Goal: Task Accomplishment & Management: Manage account settings

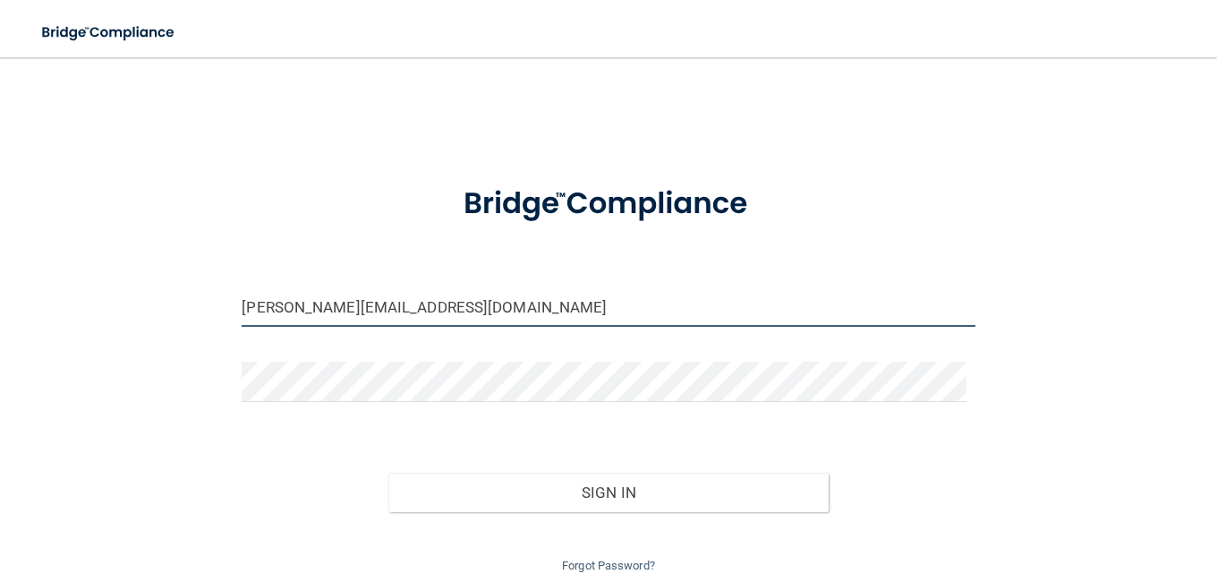
drag, startPoint x: 262, startPoint y: 311, endPoint x: 225, endPoint y: 307, distance: 37.0
click at [228, 307] on div "[PERSON_NAME][EMAIL_ADDRESS][DOMAIN_NAME]" at bounding box center [608, 313] width 760 height 54
click at [266, 304] on input "[PERSON_NAME][EMAIL_ADDRESS][DOMAIN_NAME]" at bounding box center [608, 306] width 733 height 40
drag, startPoint x: 268, startPoint y: 306, endPoint x: 212, endPoint y: 302, distance: 55.6
click at [212, 302] on div "[PERSON_NAME][EMAIL_ADDRESS][DOMAIN_NAME] Invalid email/password. You don't hav…" at bounding box center [608, 325] width 1145 height 501
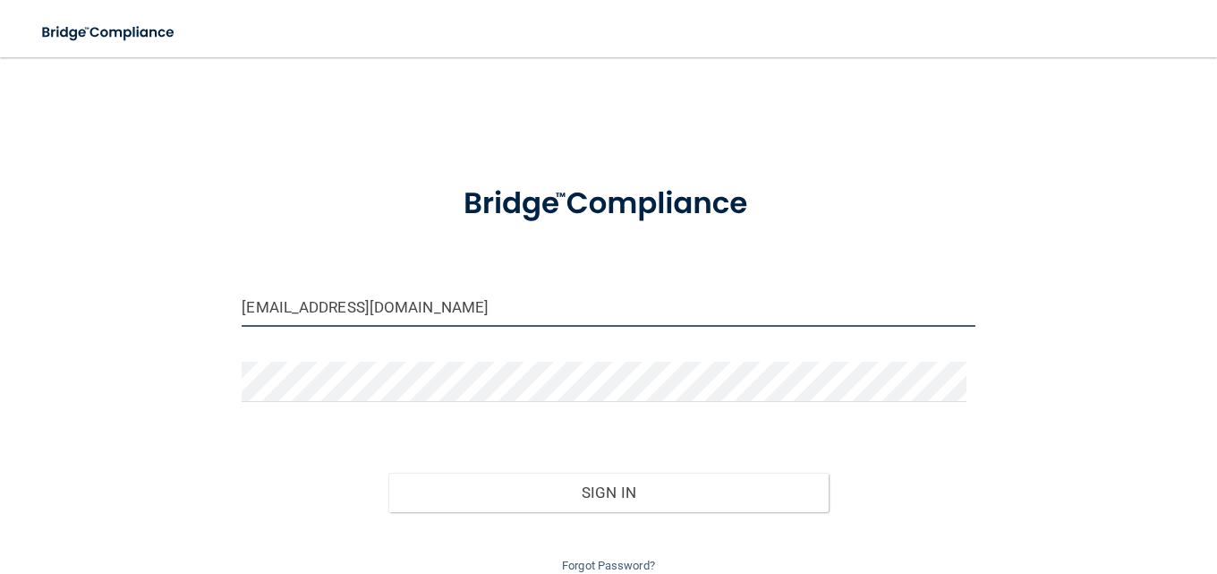
type input "[EMAIL_ADDRESS][DOMAIN_NAME]"
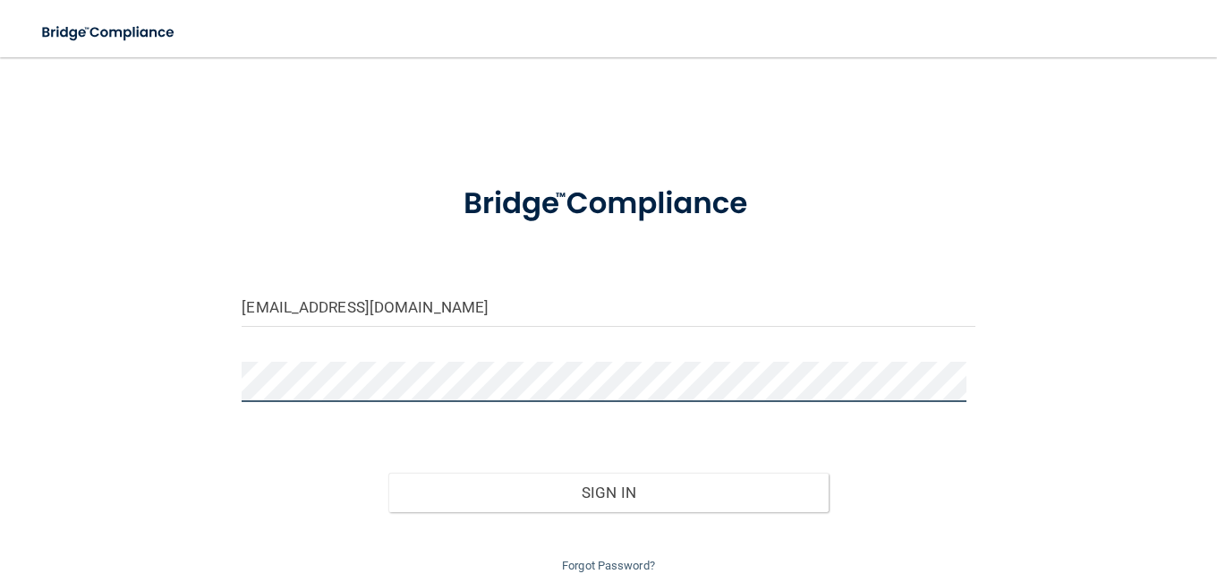
click at [388, 472] on button "Sign In" at bounding box center [608, 491] width 440 height 39
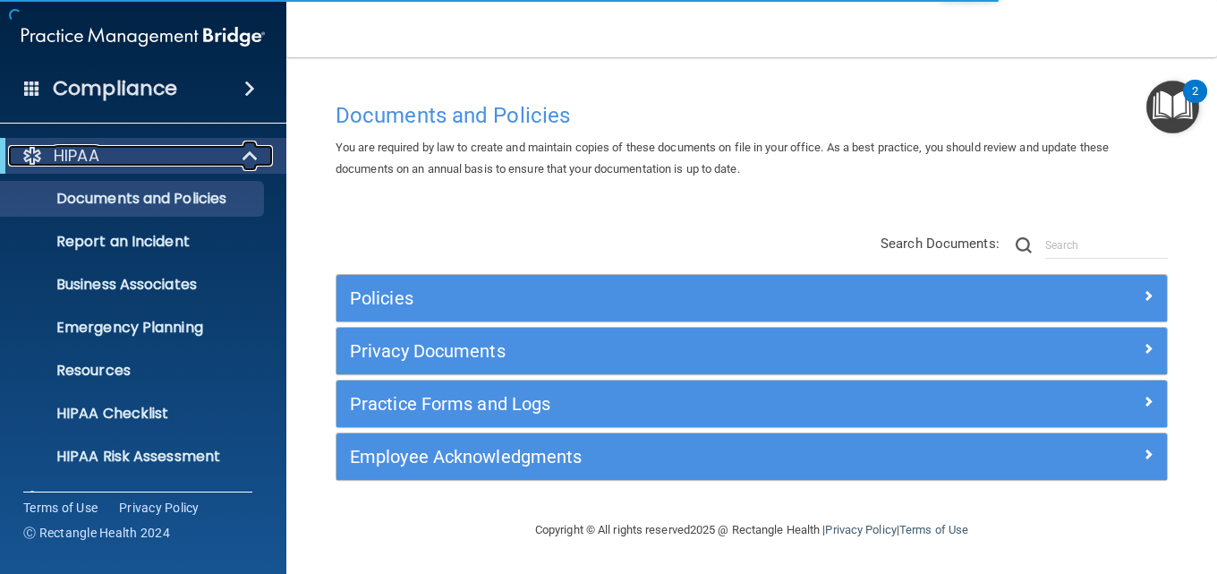
click at [248, 152] on span at bounding box center [251, 155] width 15 height 21
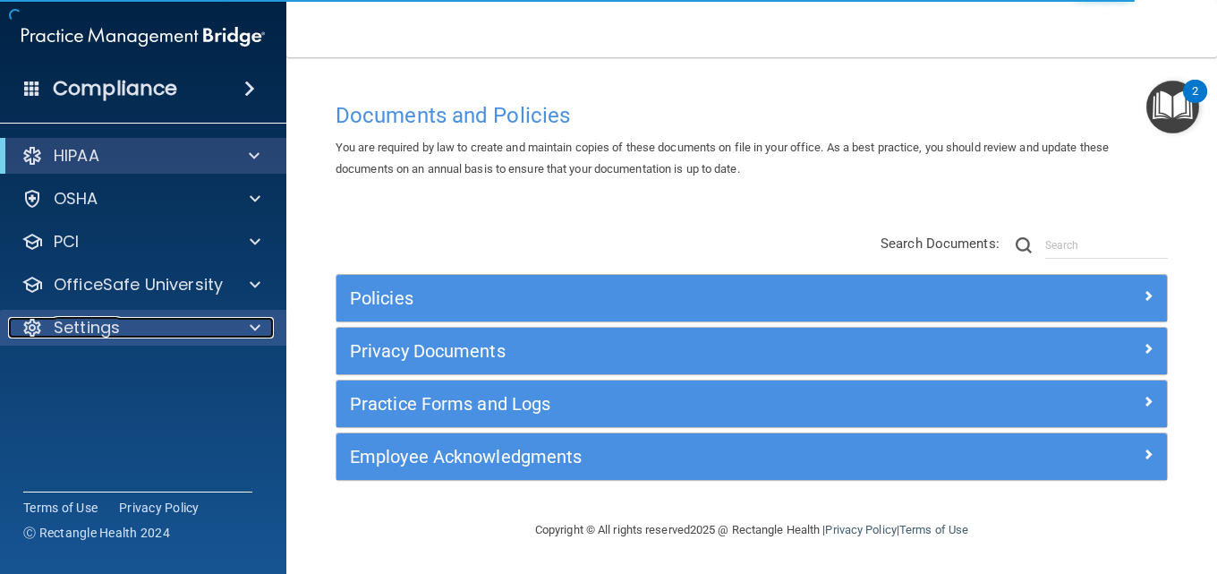
click at [120, 328] on div "Settings" at bounding box center [119, 327] width 222 height 21
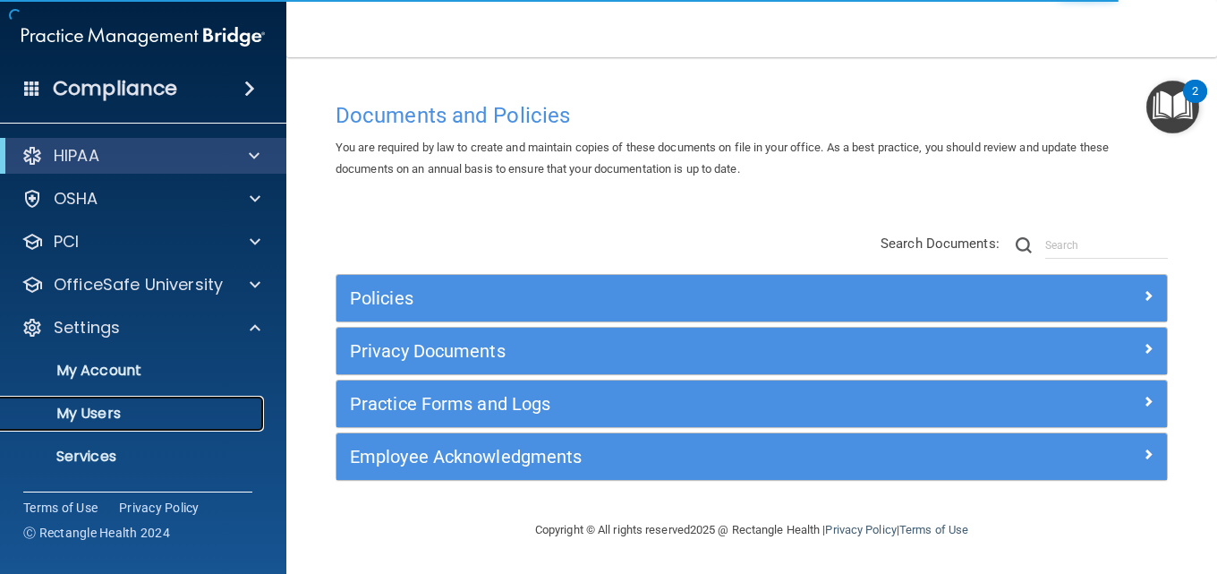
click at [138, 413] on p "My Users" at bounding box center [134, 413] width 244 height 18
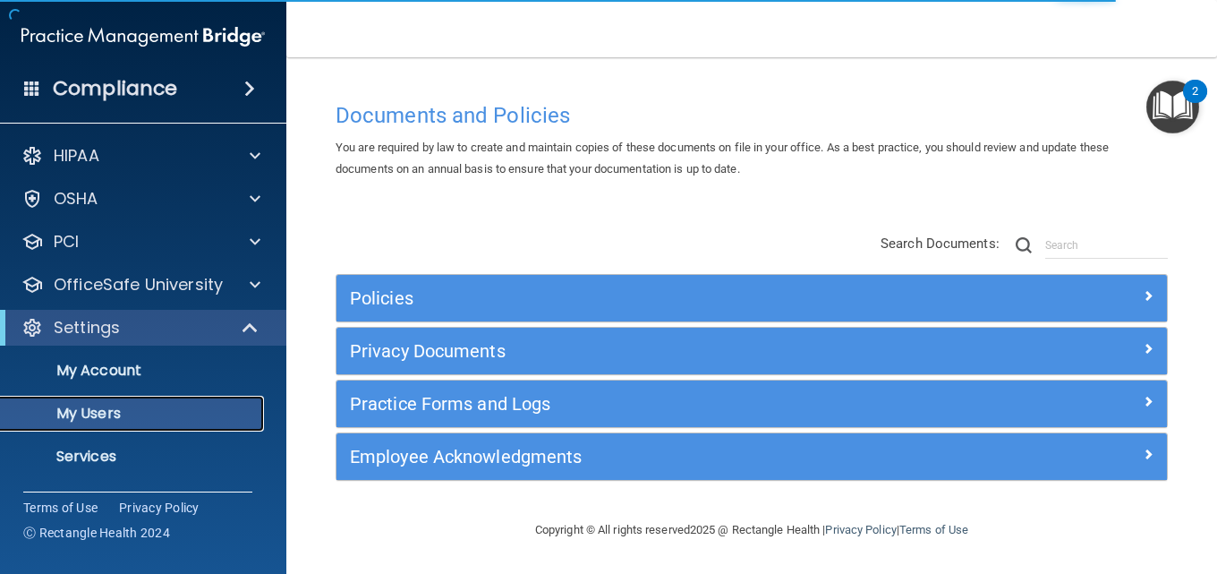
select select "20"
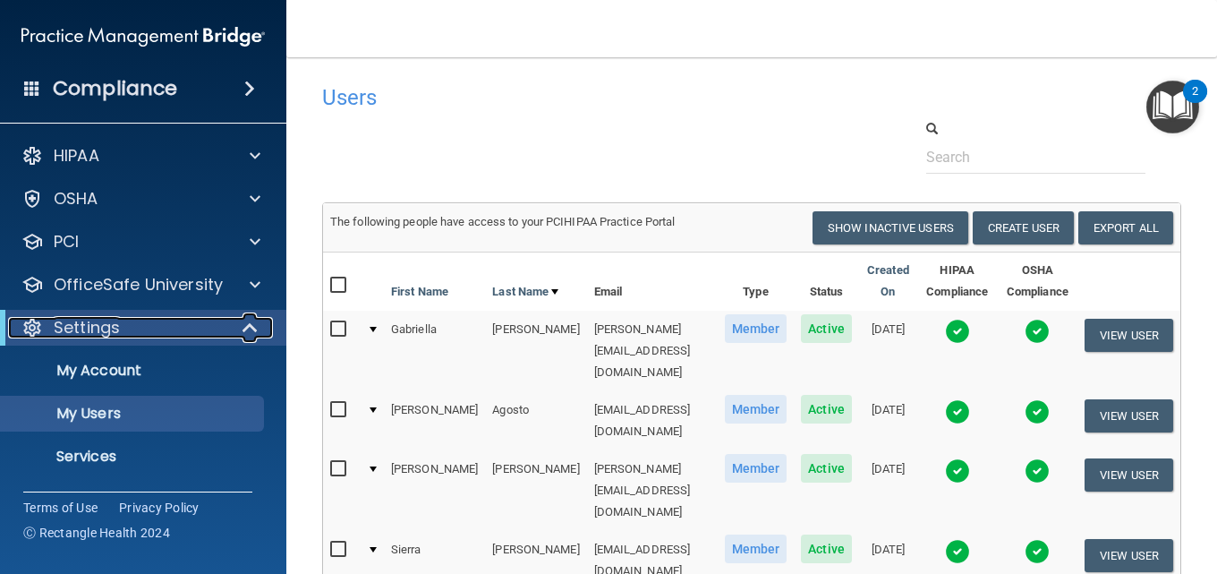
click at [244, 320] on span at bounding box center [251, 327] width 15 height 21
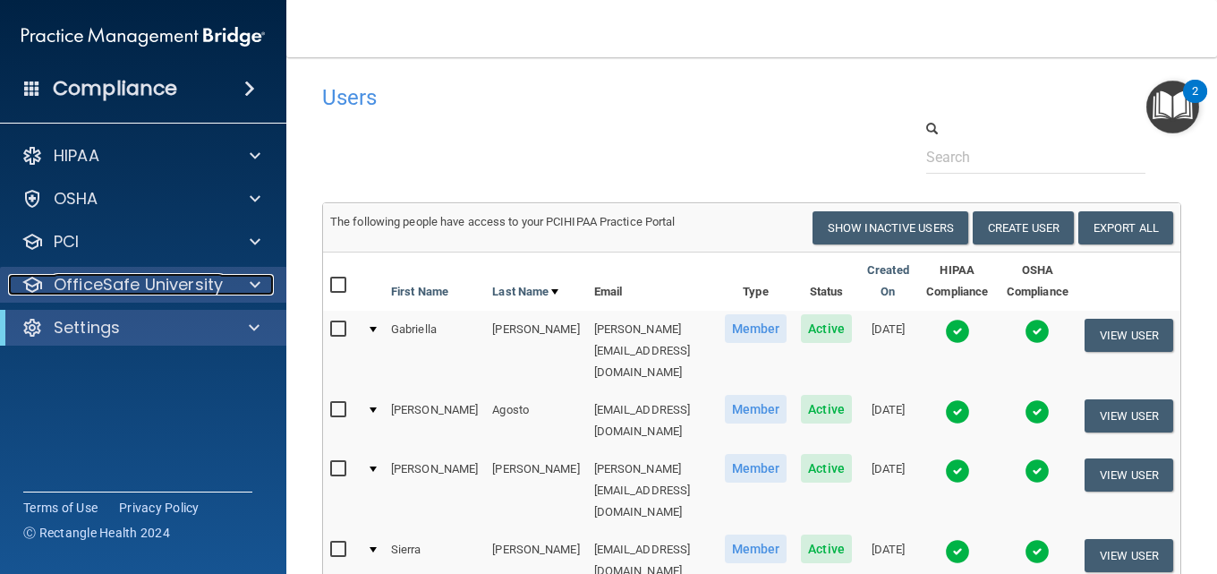
click at [250, 286] on span at bounding box center [255, 284] width 11 height 21
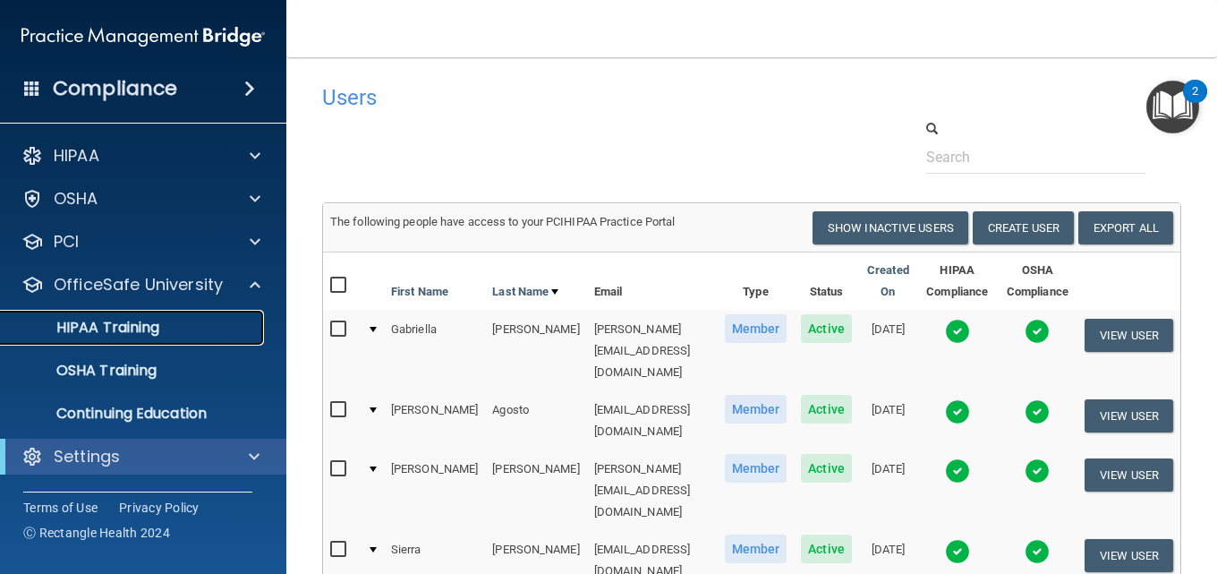
click at [159, 324] on div "HIPAA Training" at bounding box center [134, 328] width 244 height 18
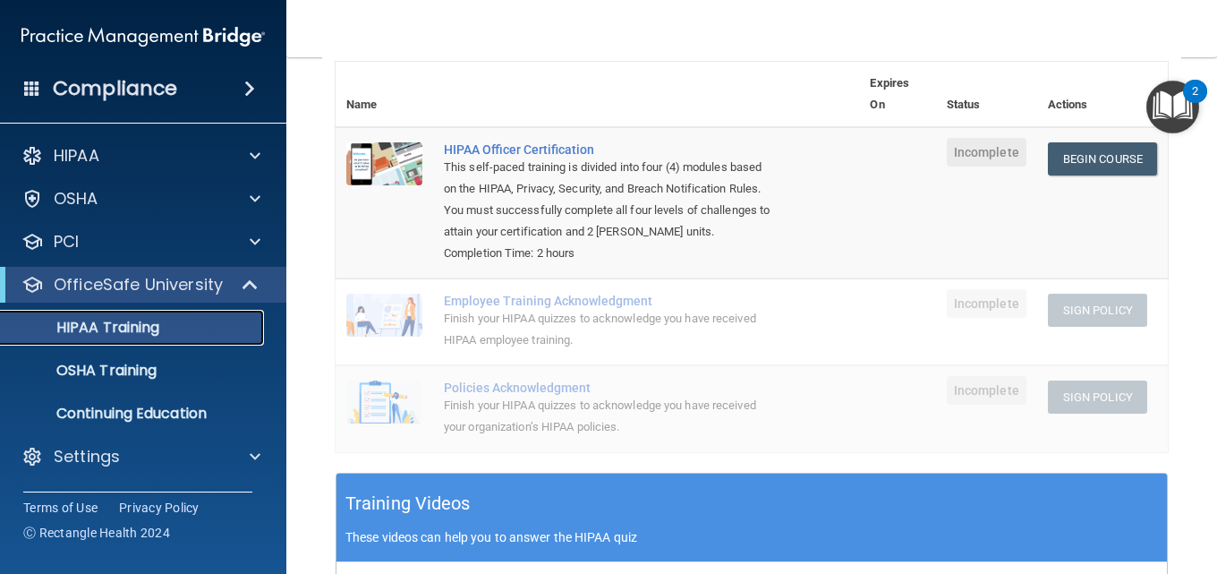
scroll to position [89, 0]
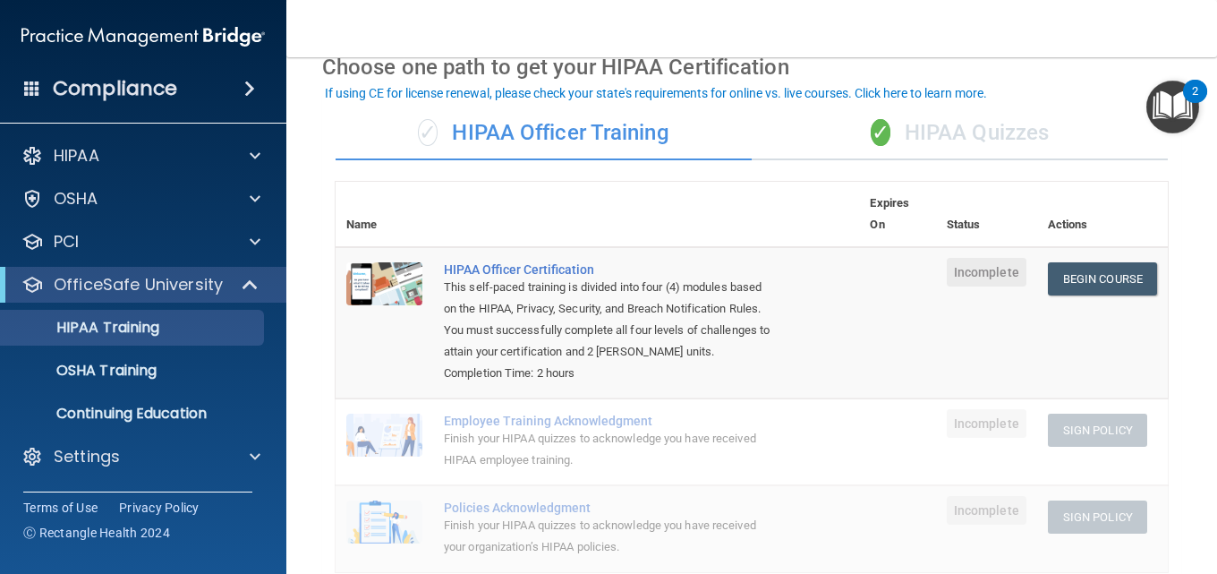
click at [945, 124] on div "✓ HIPAA Quizzes" at bounding box center [960, 133] width 416 height 54
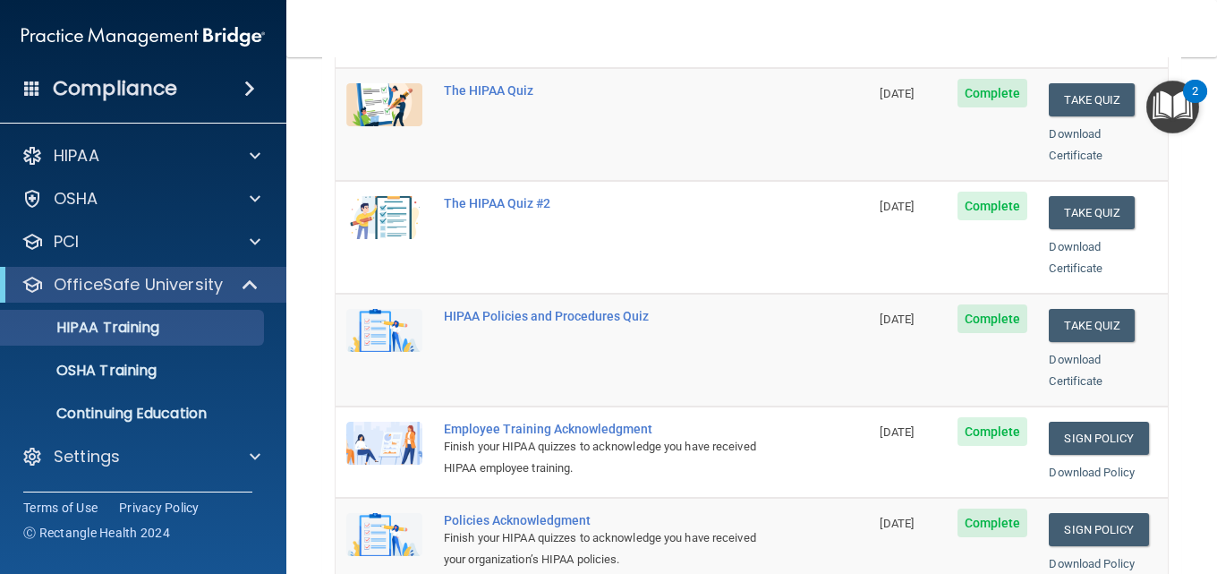
scroll to position [179, 0]
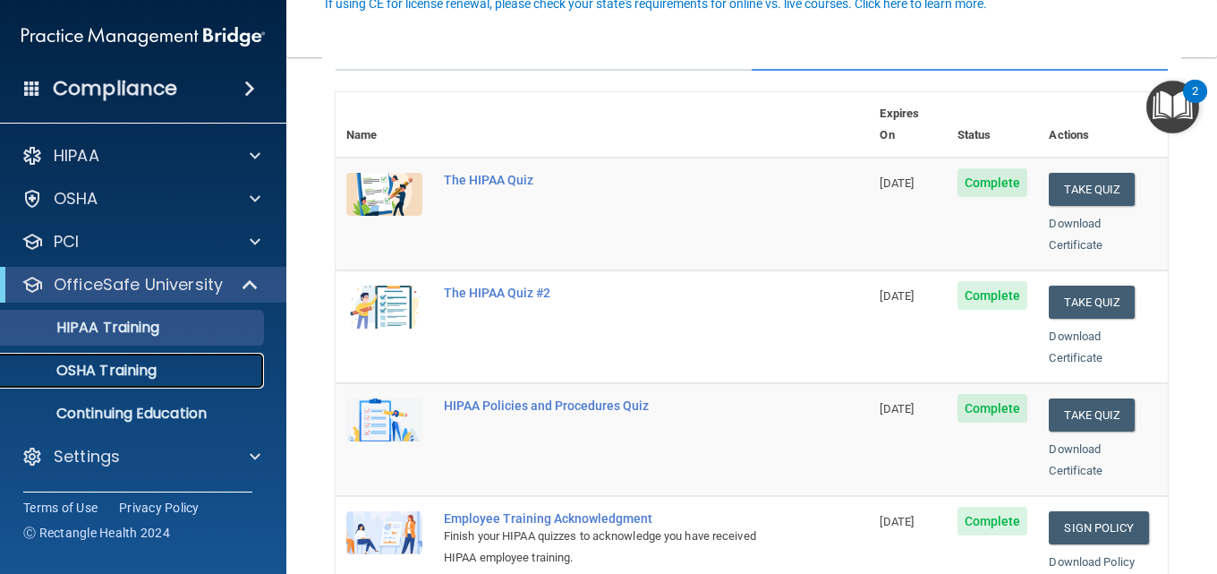
click at [115, 374] on p "OSHA Training" at bounding box center [84, 370] width 145 height 18
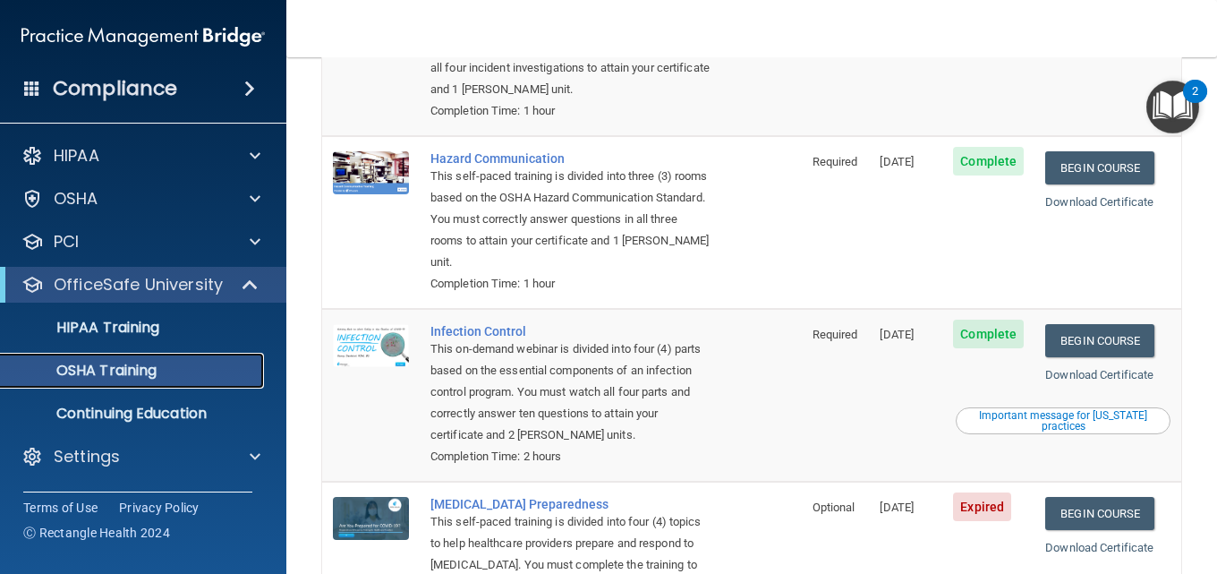
scroll to position [146, 0]
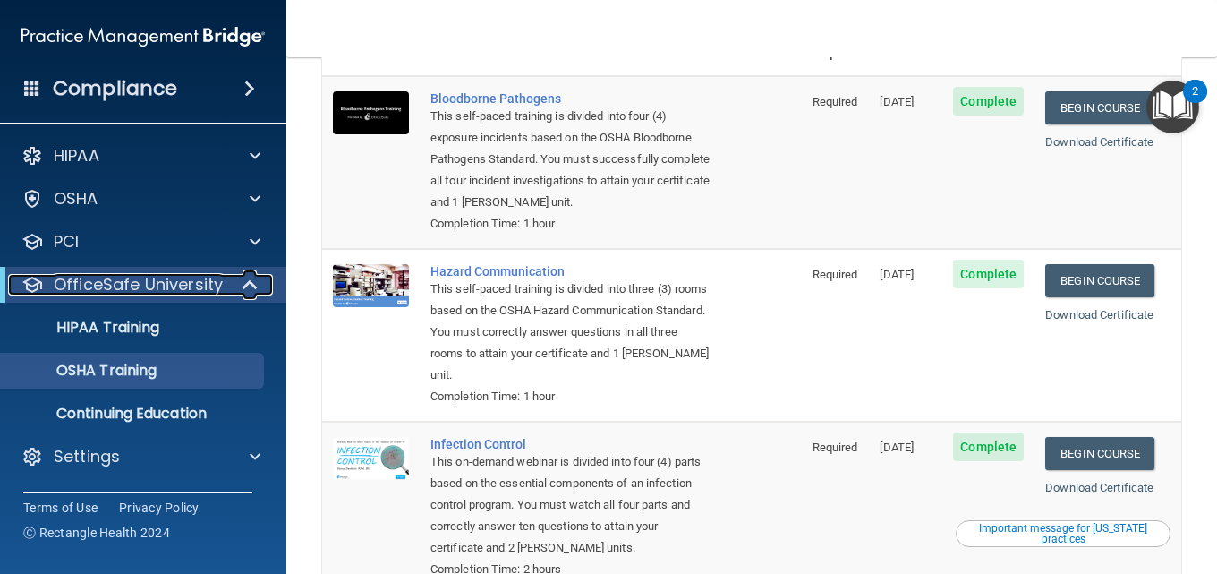
click at [258, 284] on span at bounding box center [251, 284] width 15 height 21
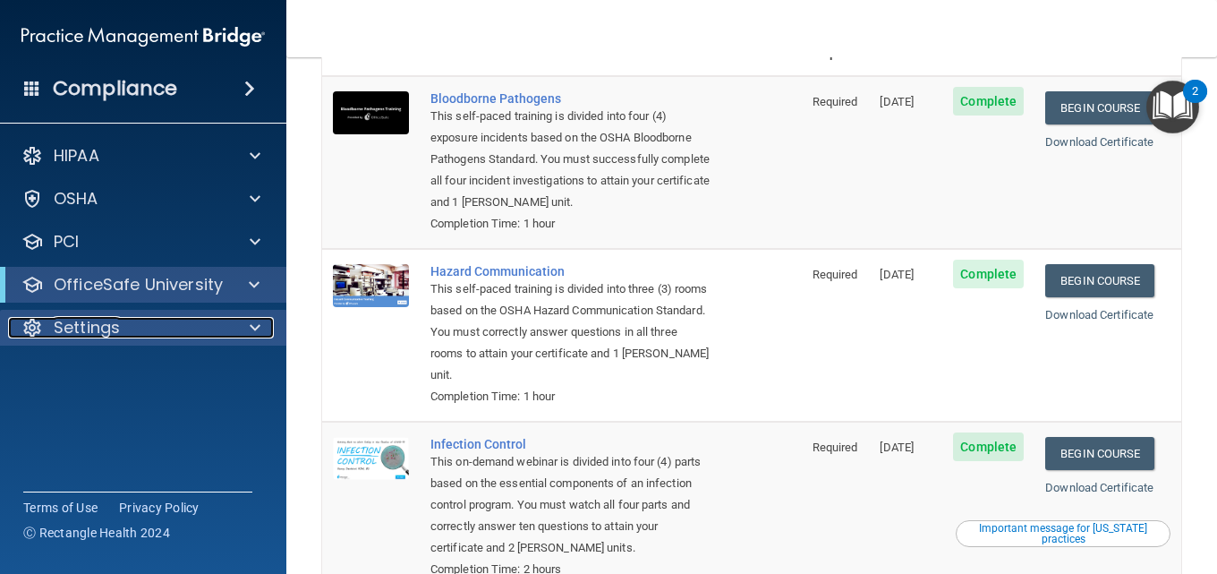
click at [241, 326] on div at bounding box center [252, 327] width 45 height 21
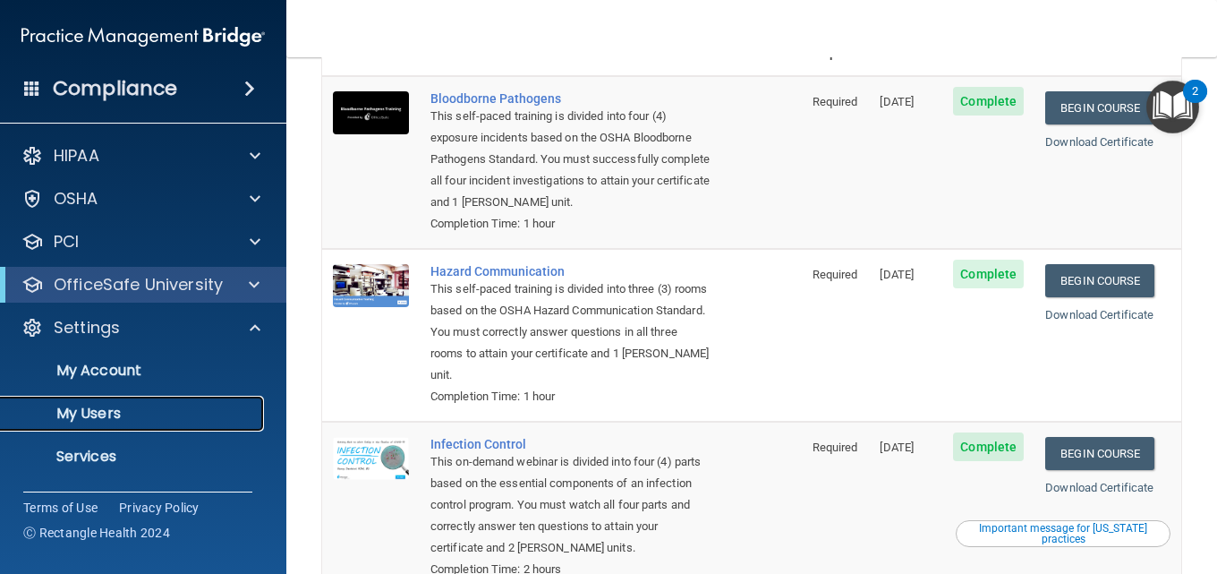
click at [102, 405] on p "My Users" at bounding box center [134, 413] width 244 height 18
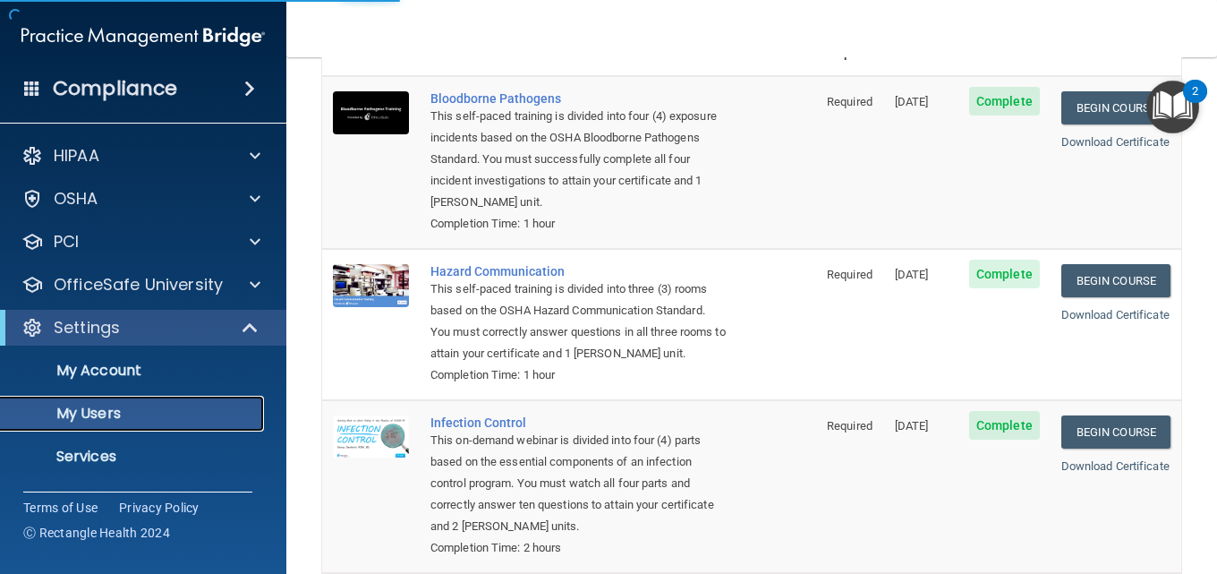
select select "20"
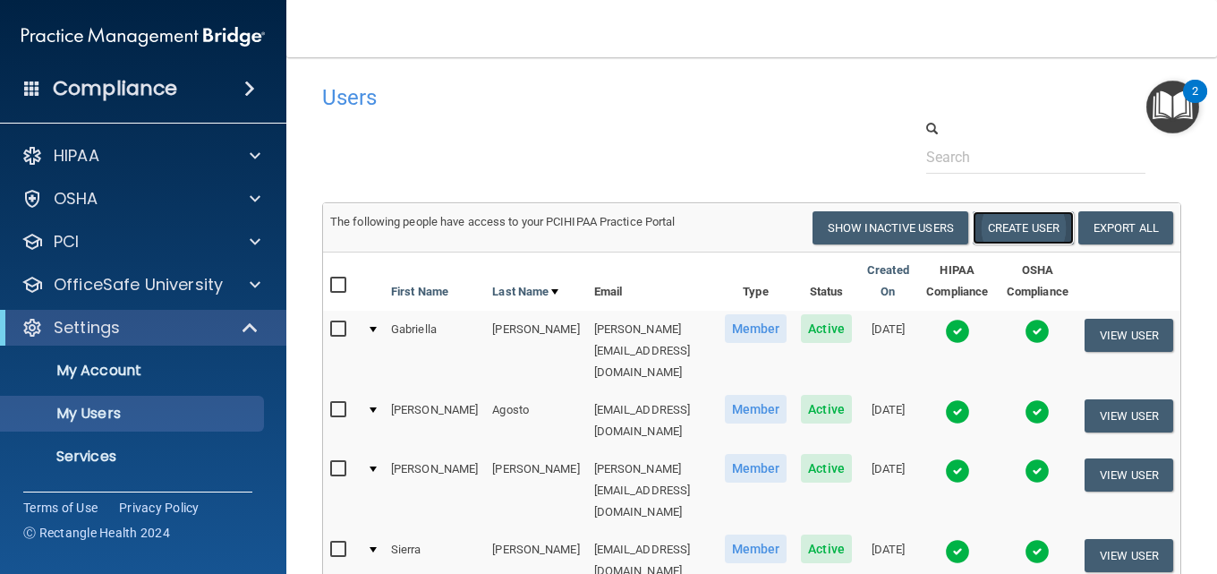
click at [1041, 235] on button "Create User" at bounding box center [1023, 227] width 101 height 33
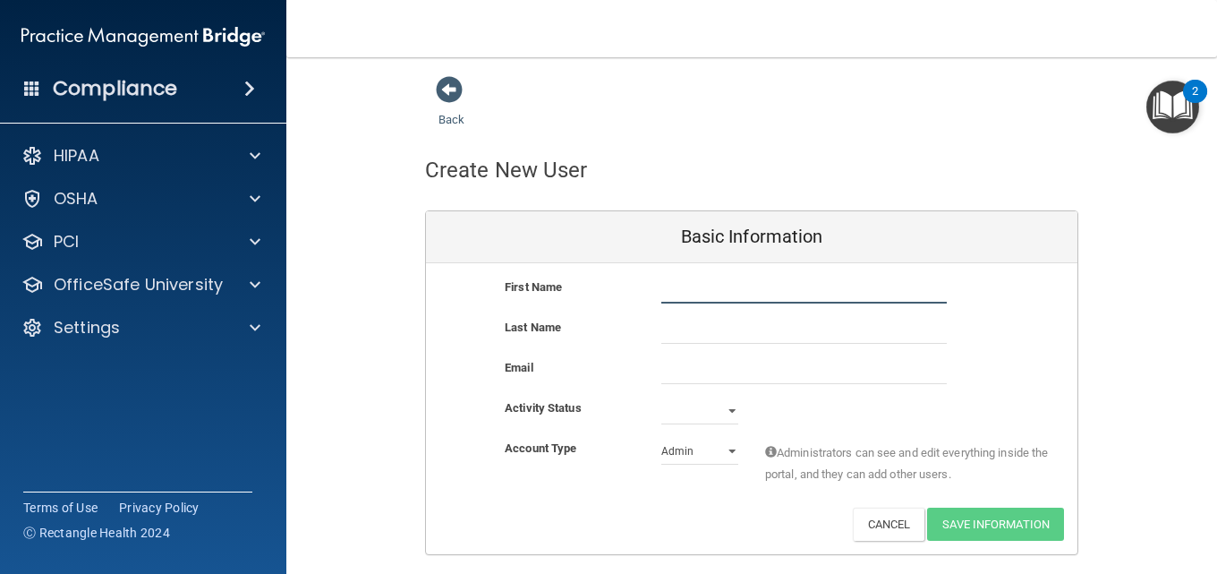
click at [760, 290] on input "text" at bounding box center [803, 289] width 285 height 27
type input "[PERSON_NAME]"
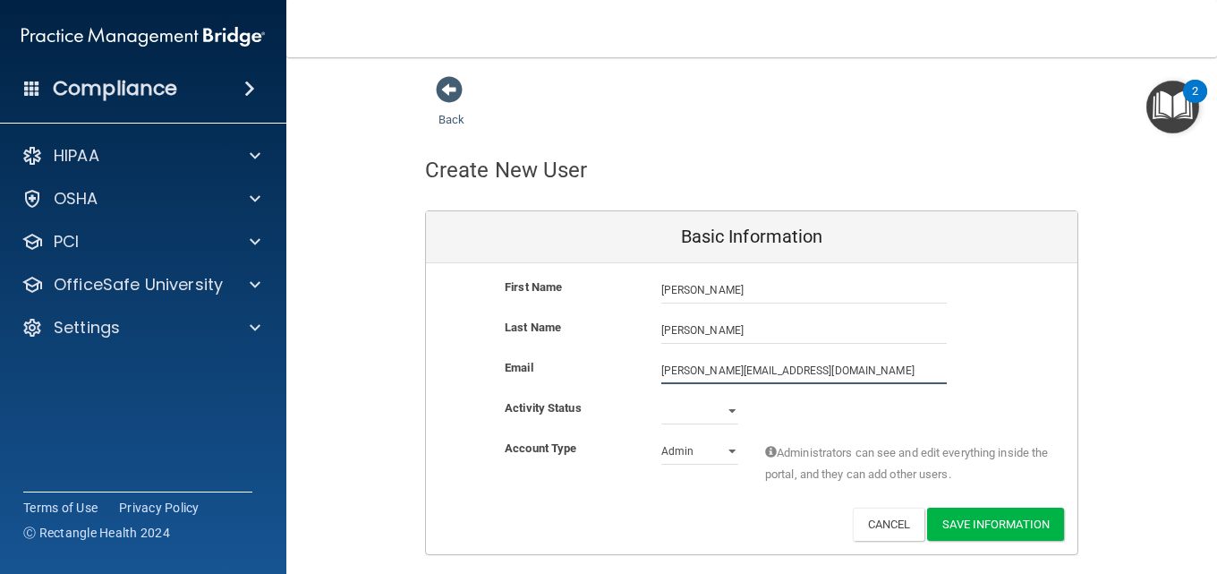
click at [766, 375] on input "[PERSON_NAME][EMAIL_ADDRESS][DOMAIN_NAME]" at bounding box center [803, 370] width 285 height 27
click at [761, 372] on input "[PERSON_NAME][EMAIL_ADDRESS][DOMAIN_NAME]" at bounding box center [803, 370] width 285 height 27
type input "[PERSON_NAME][EMAIL_ADDRESS][DOMAIN_NAME]"
click at [724, 413] on select "Active Inactive" at bounding box center [699, 410] width 77 height 27
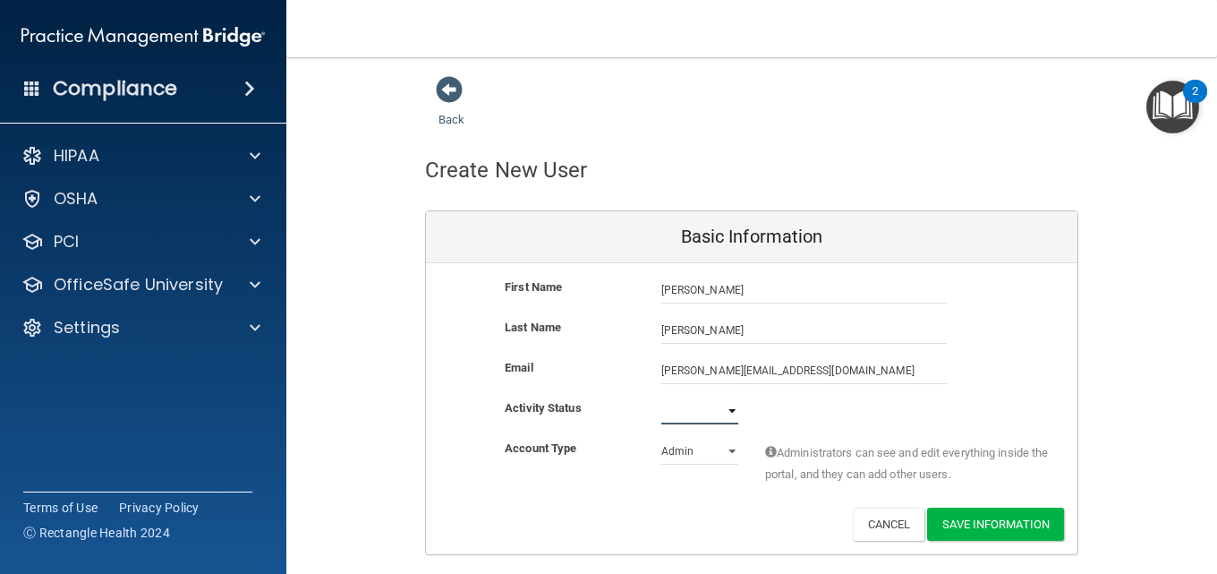
select select "active"
click at [661, 397] on select "Active Inactive" at bounding box center [699, 410] width 77 height 27
click at [727, 454] on select "Admin Member" at bounding box center [699, 451] width 77 height 27
select select "practice_member"
click at [661, 438] on select "Admin Member" at bounding box center [699, 451] width 77 height 27
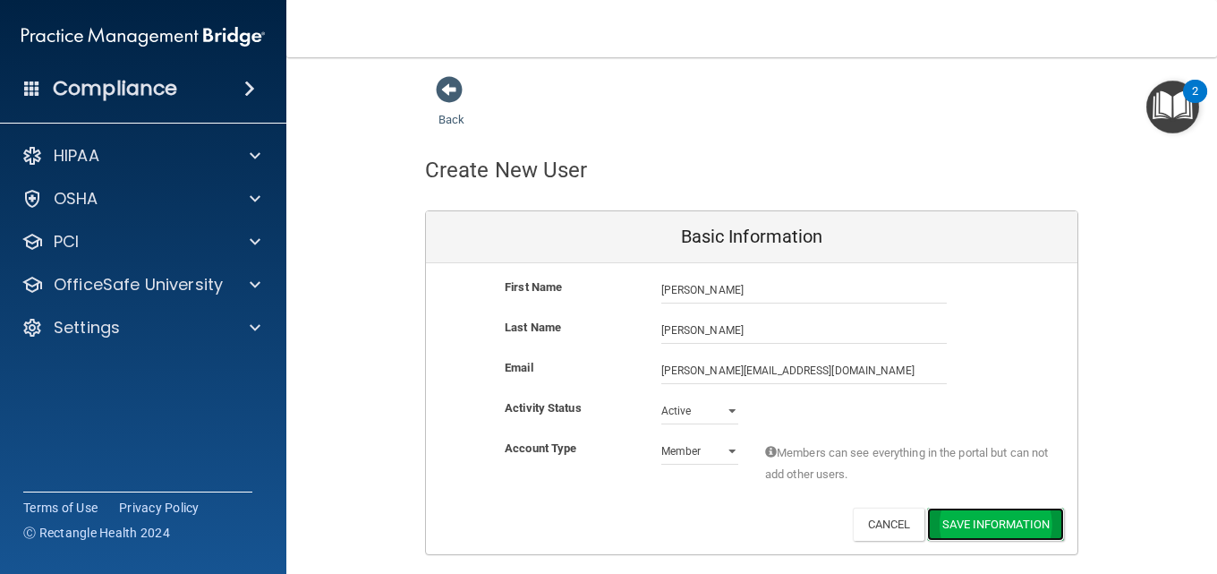
click at [990, 523] on button "Save Information" at bounding box center [995, 523] width 137 height 33
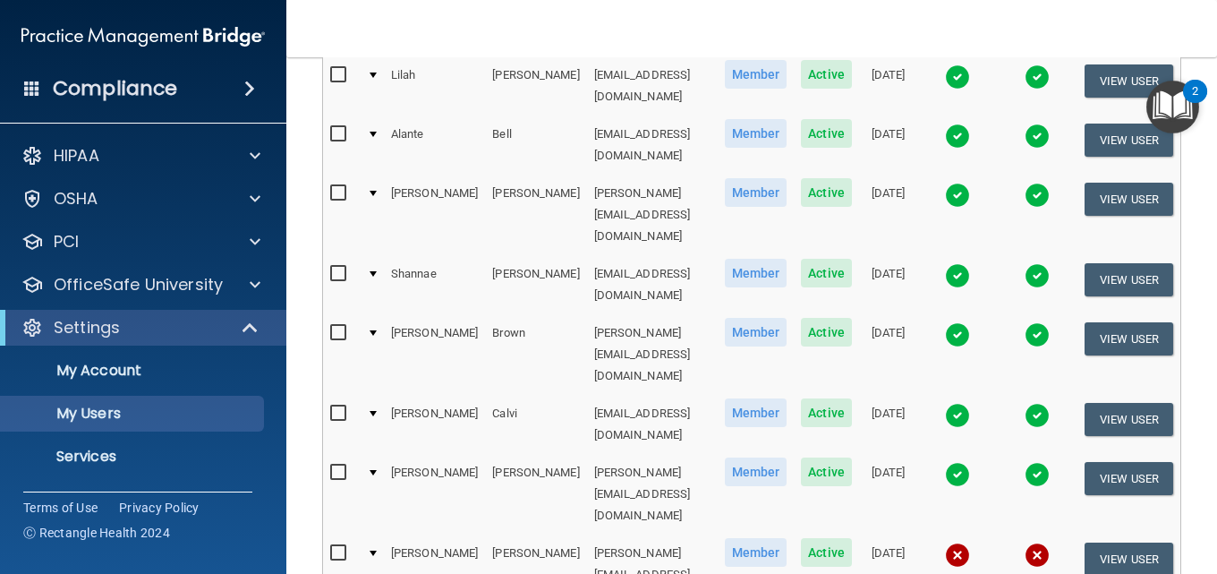
scroll to position [1023, 0]
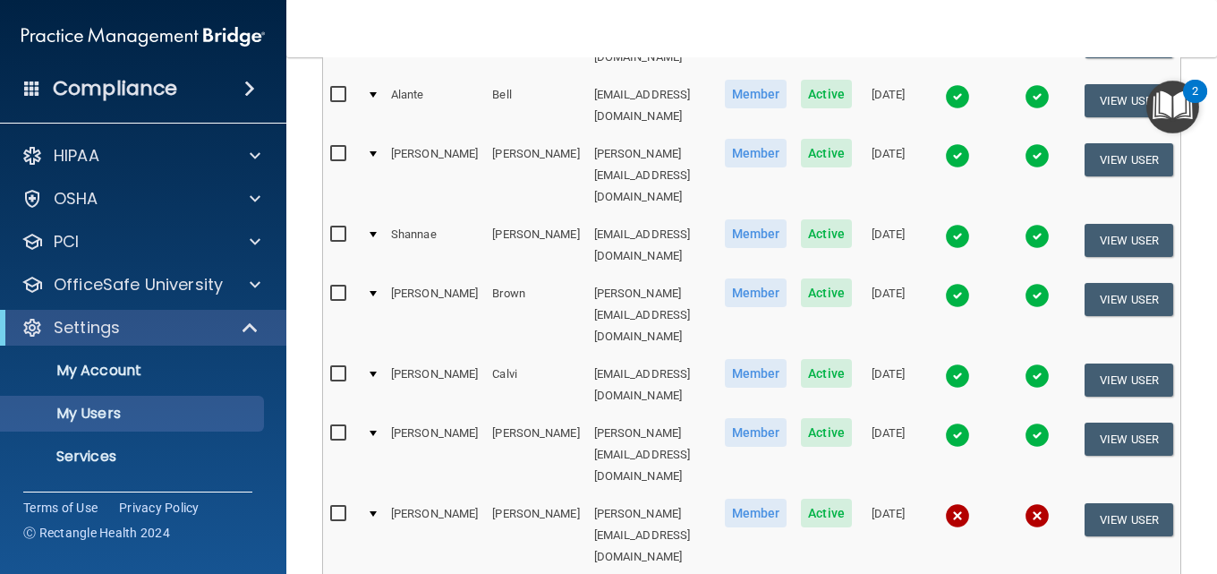
select select "89"
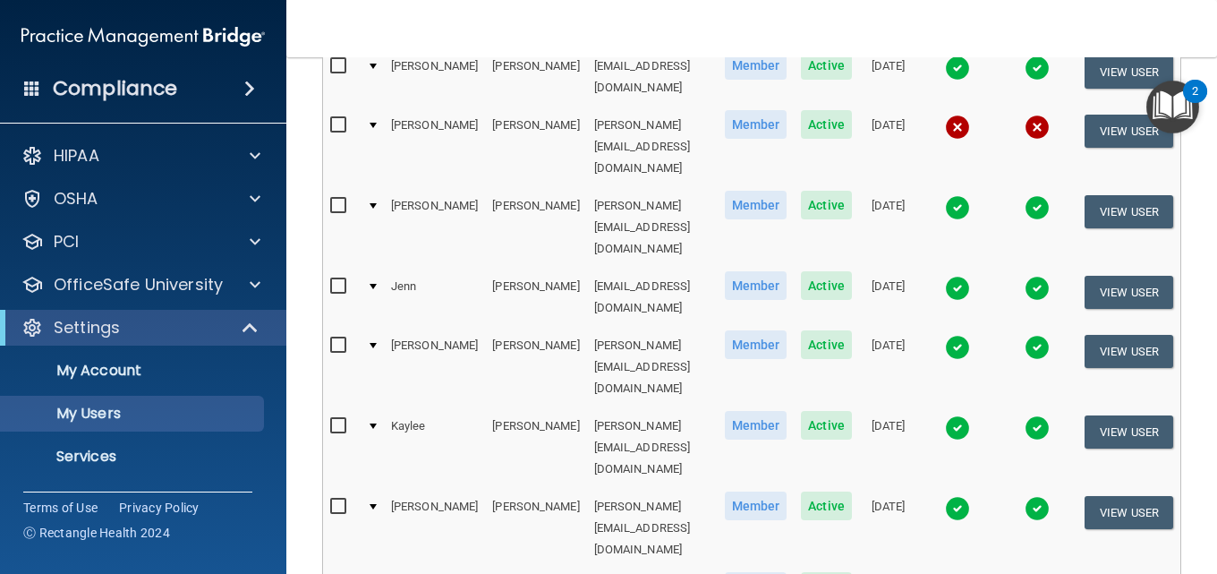
scroll to position [3937, 0]
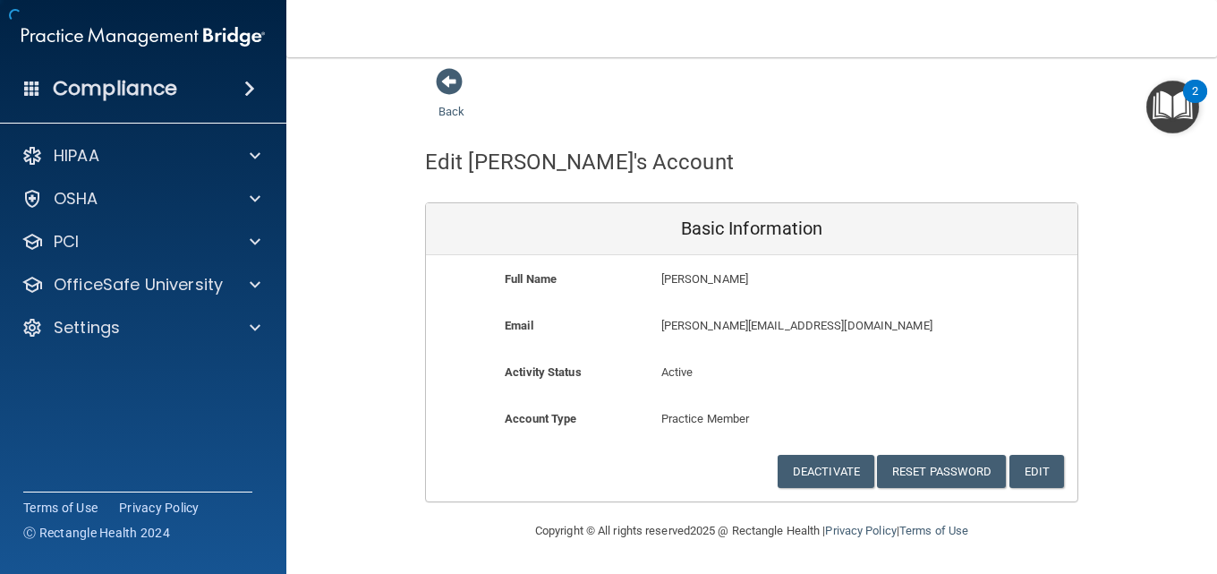
scroll to position [8, 0]
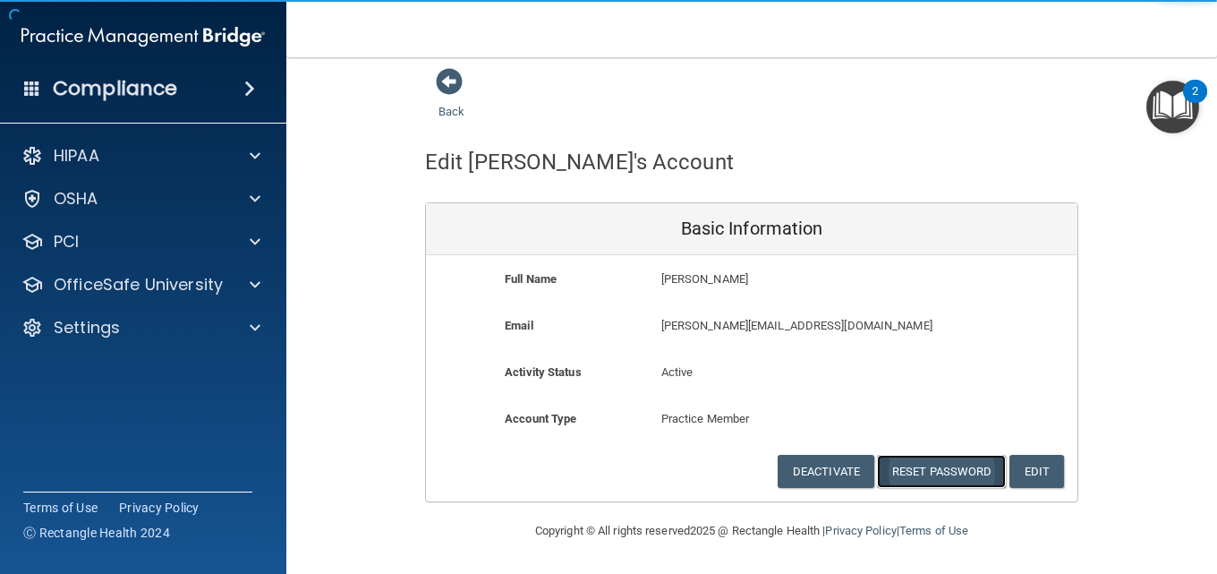
click at [942, 475] on button "Reset Password" at bounding box center [941, 471] width 129 height 33
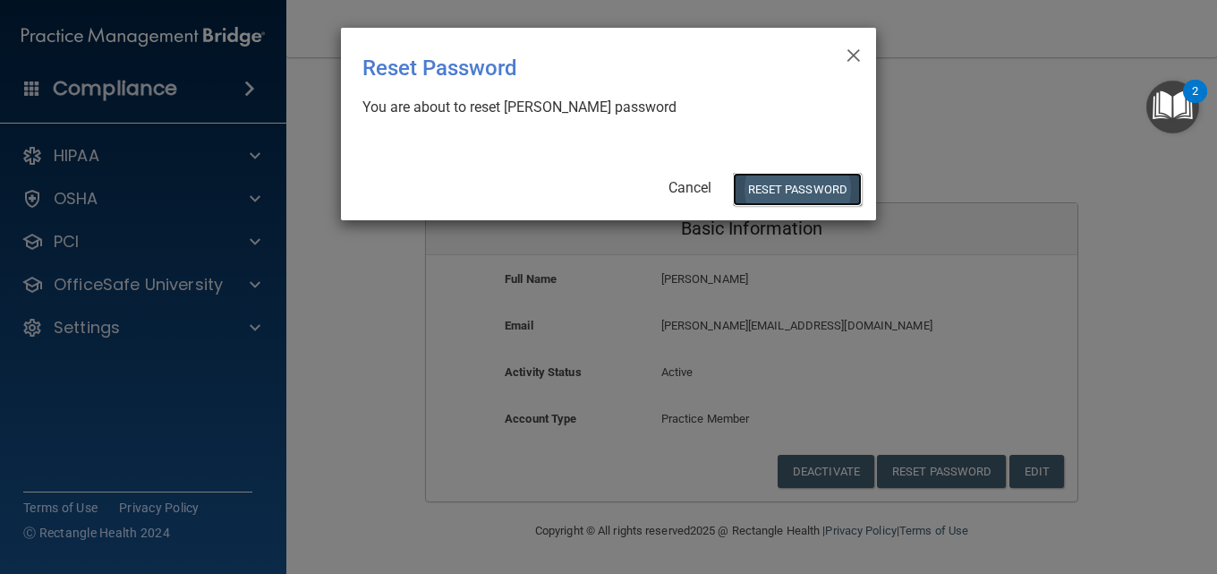
click at [786, 178] on button "Reset Password" at bounding box center [797, 189] width 129 height 33
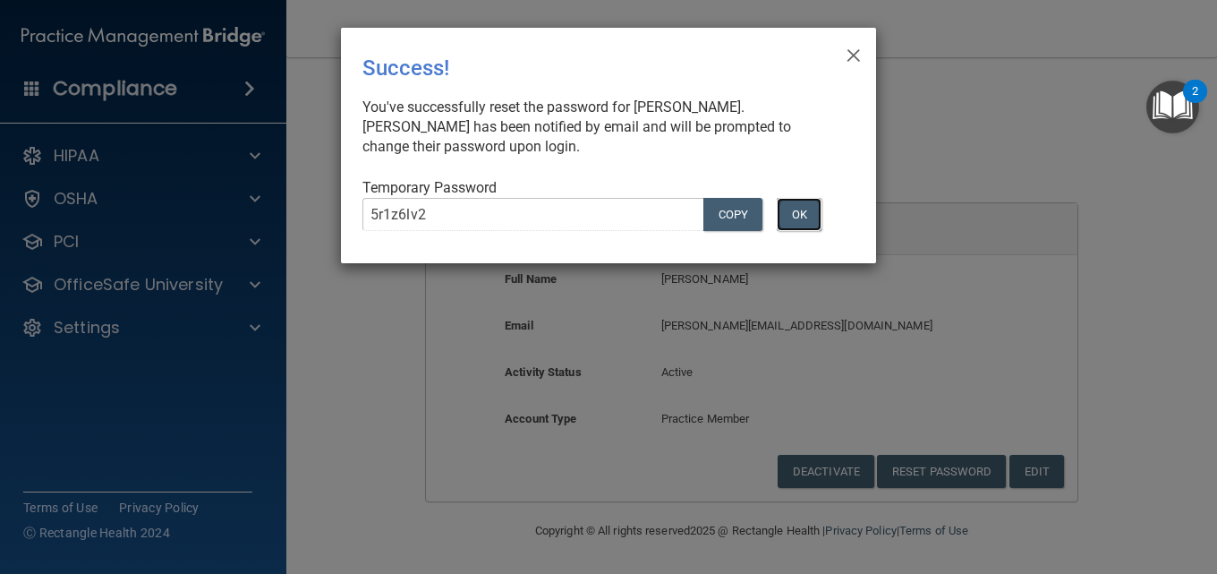
click at [803, 210] on button "OK" at bounding box center [799, 214] width 45 height 33
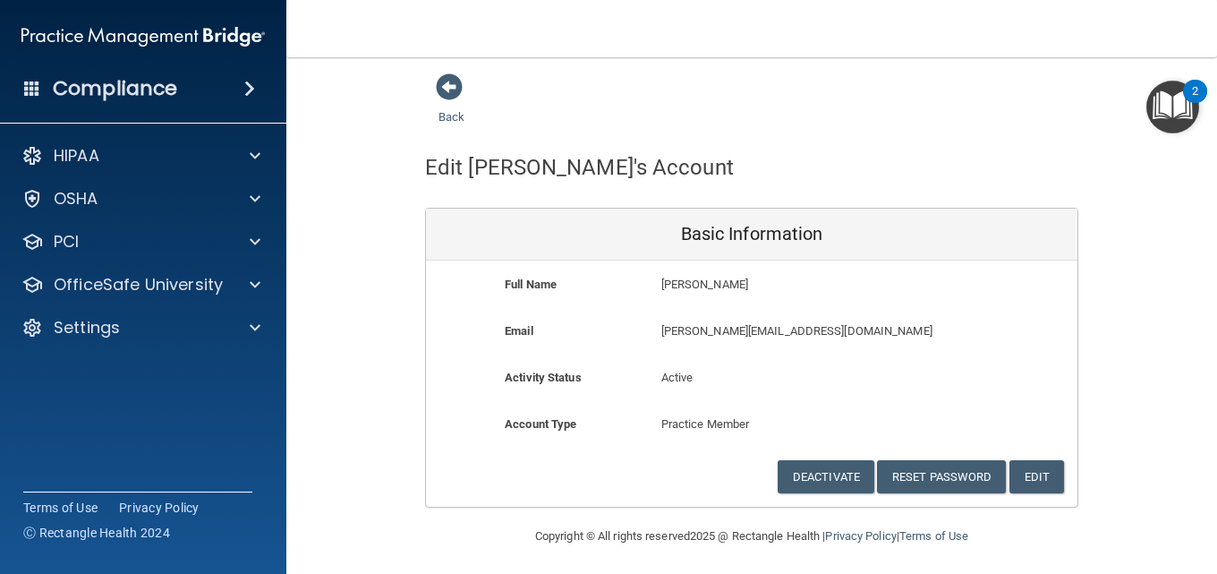
scroll to position [0, 0]
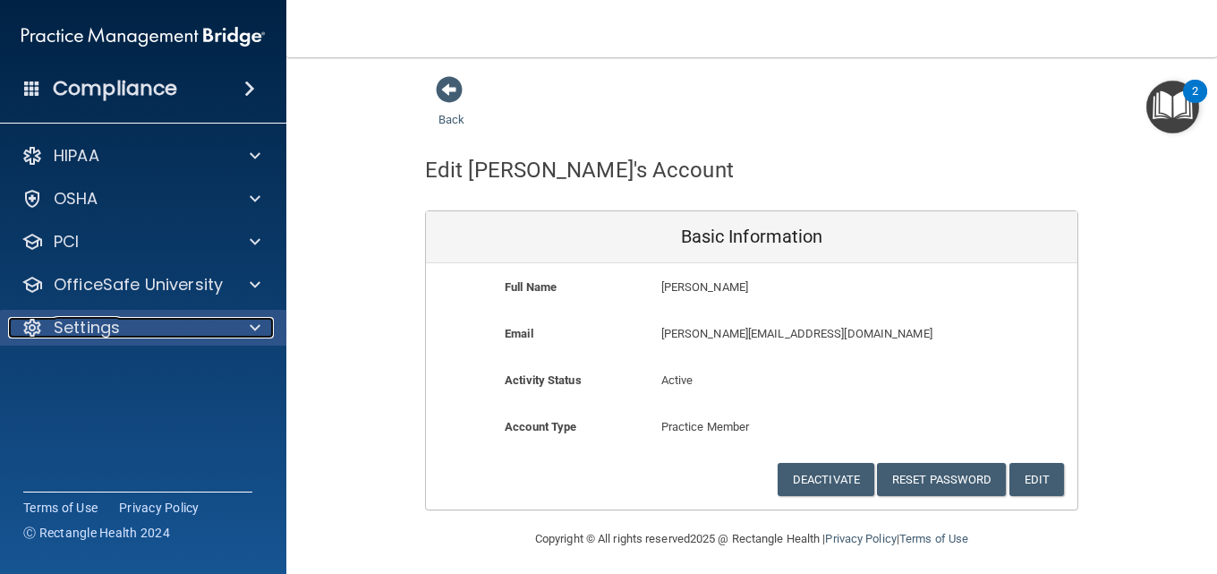
click at [100, 325] on p "Settings" at bounding box center [87, 327] width 66 height 21
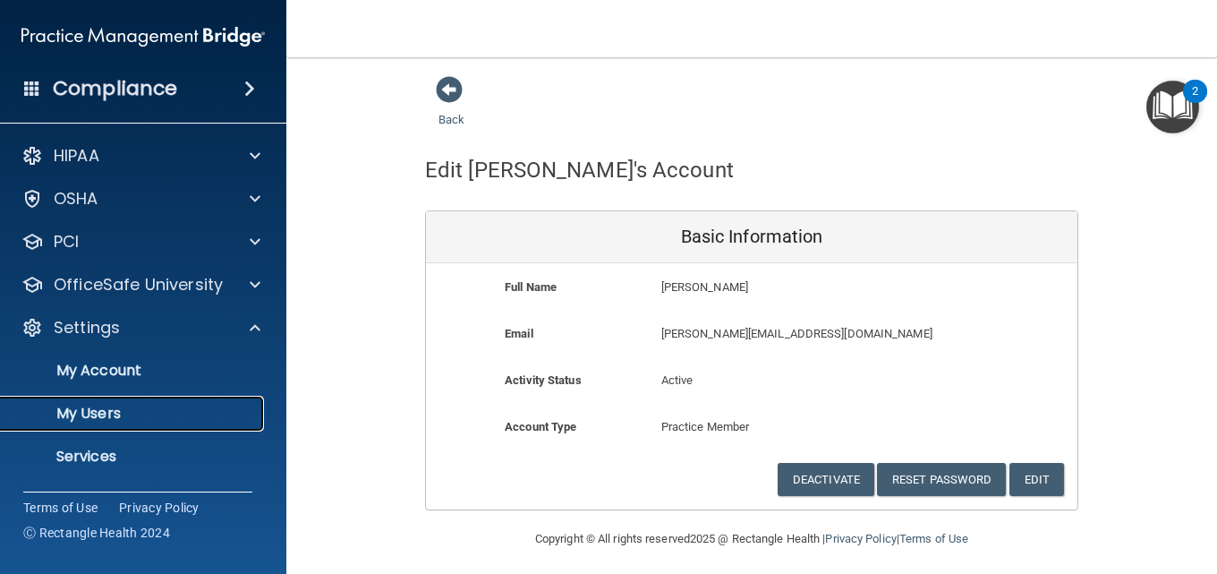
click at [131, 416] on p "My Users" at bounding box center [134, 413] width 244 height 18
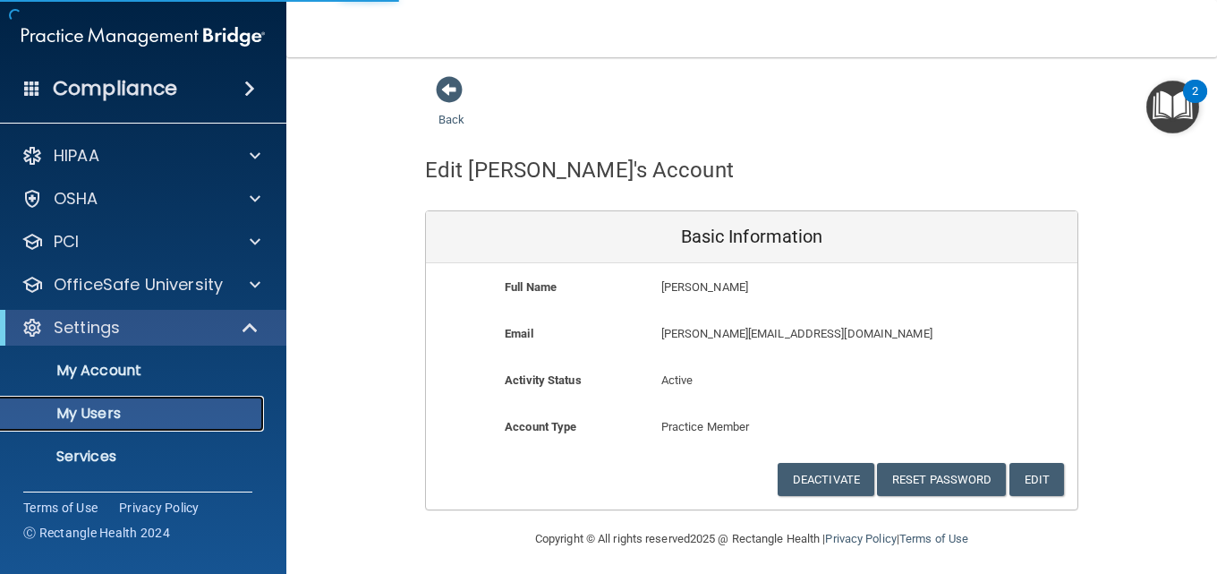
select select "20"
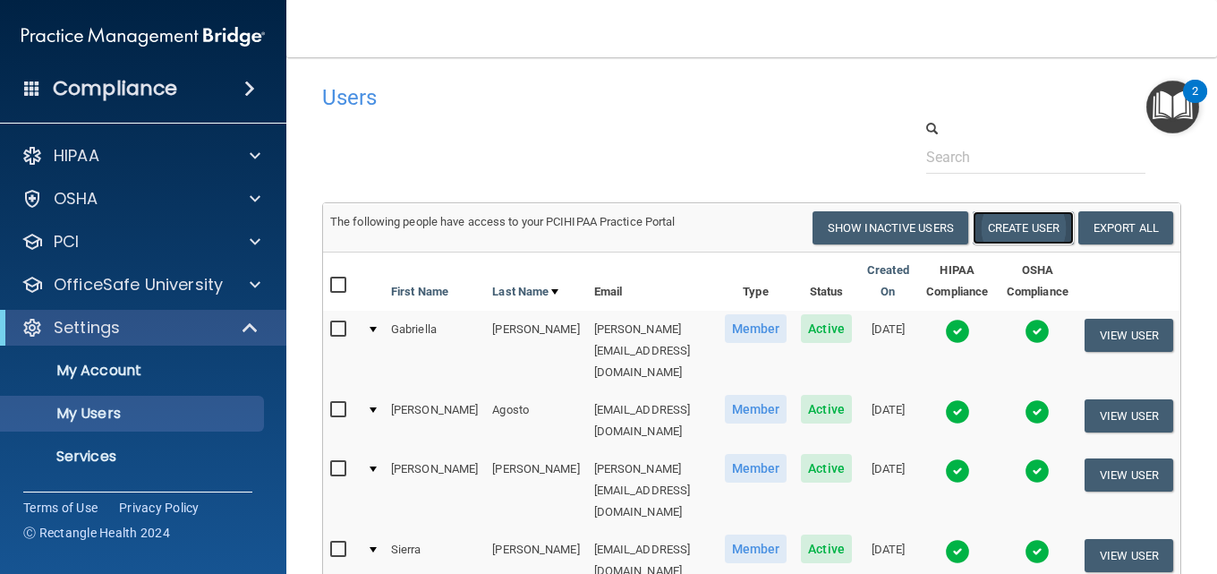
click at [1007, 226] on button "Create User" at bounding box center [1023, 227] width 101 height 33
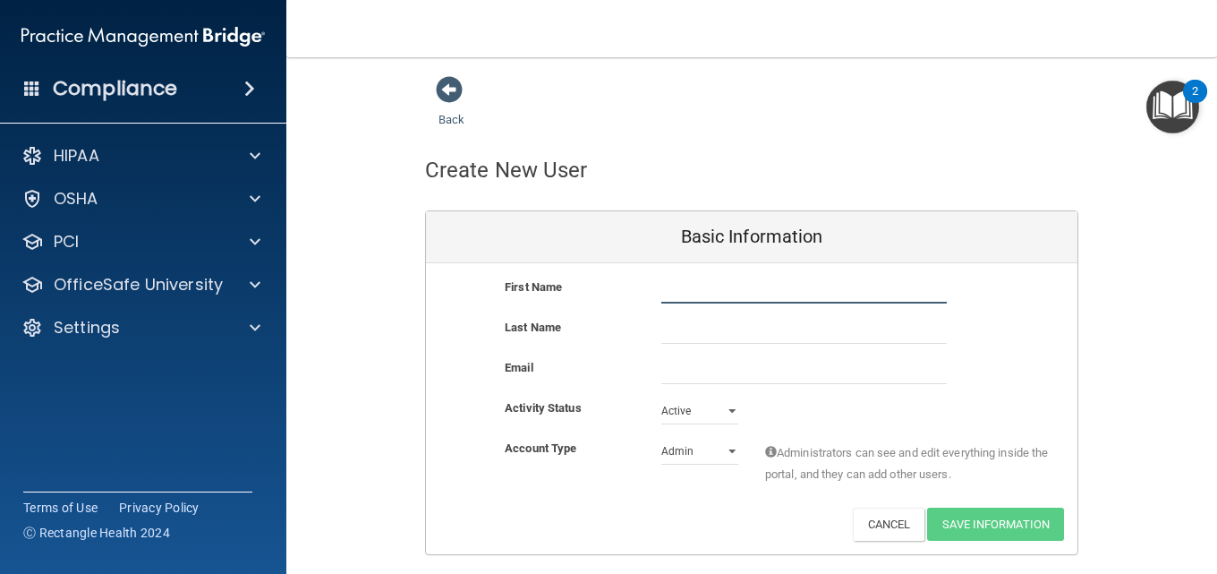
click at [766, 293] on input "text" at bounding box center [803, 289] width 285 height 27
type input "[PERSON_NAME]"
type input "Tubuico"
click at [690, 376] on input "email" at bounding box center [803, 370] width 285 height 27
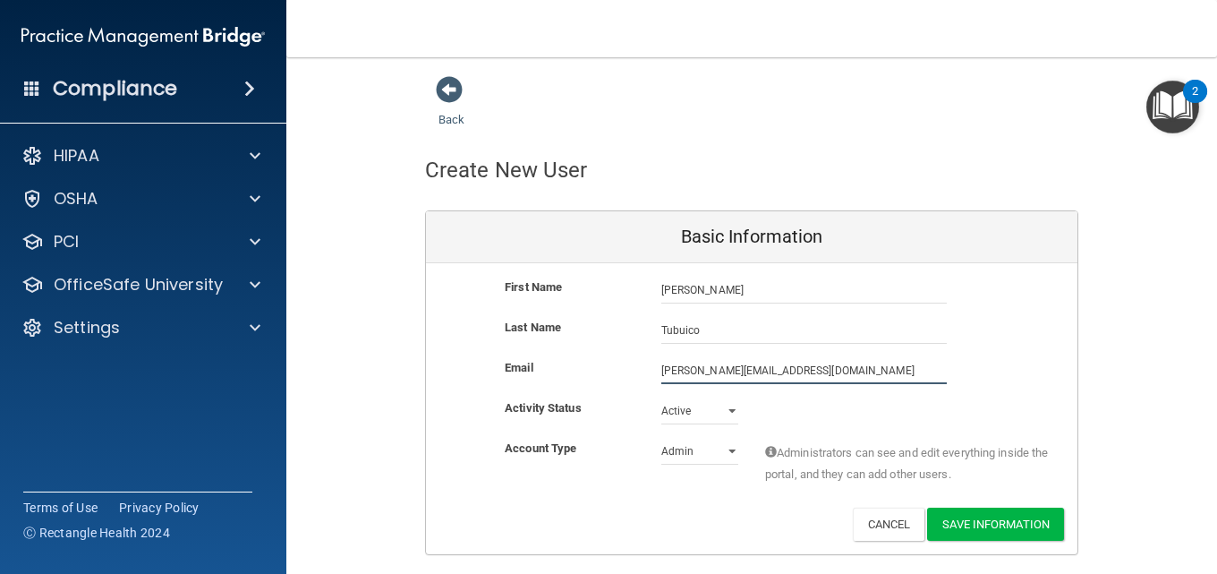
click at [772, 374] on input "[PERSON_NAME][EMAIL_ADDRESS][DOMAIN_NAME]" at bounding box center [803, 370] width 285 height 27
type input "[PERSON_NAME][EMAIL_ADDRESS][DOMAIN_NAME]"
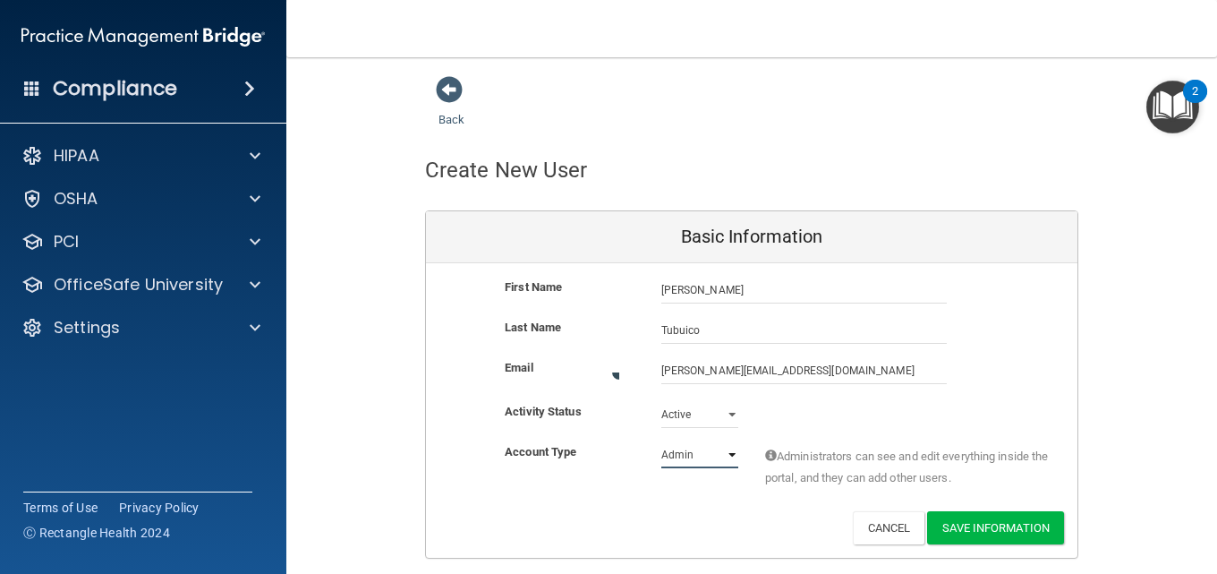
click at [721, 452] on select "Admin Member" at bounding box center [699, 454] width 77 height 27
select select "practice_member"
click at [661, 438] on select "Admin Member" at bounding box center [699, 451] width 77 height 27
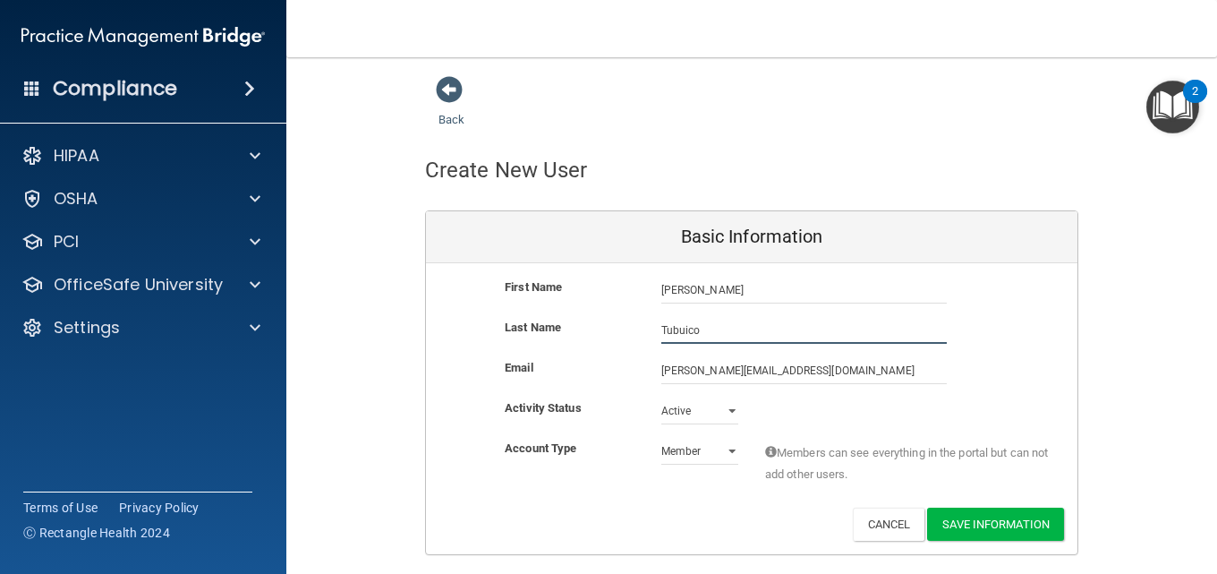
click at [676, 331] on input "Tubuico" at bounding box center [803, 330] width 285 height 27
click at [713, 333] on input "Tuburico" at bounding box center [803, 330] width 285 height 27
type input "Tuburcio"
click at [1000, 531] on button "Save Information" at bounding box center [995, 523] width 137 height 33
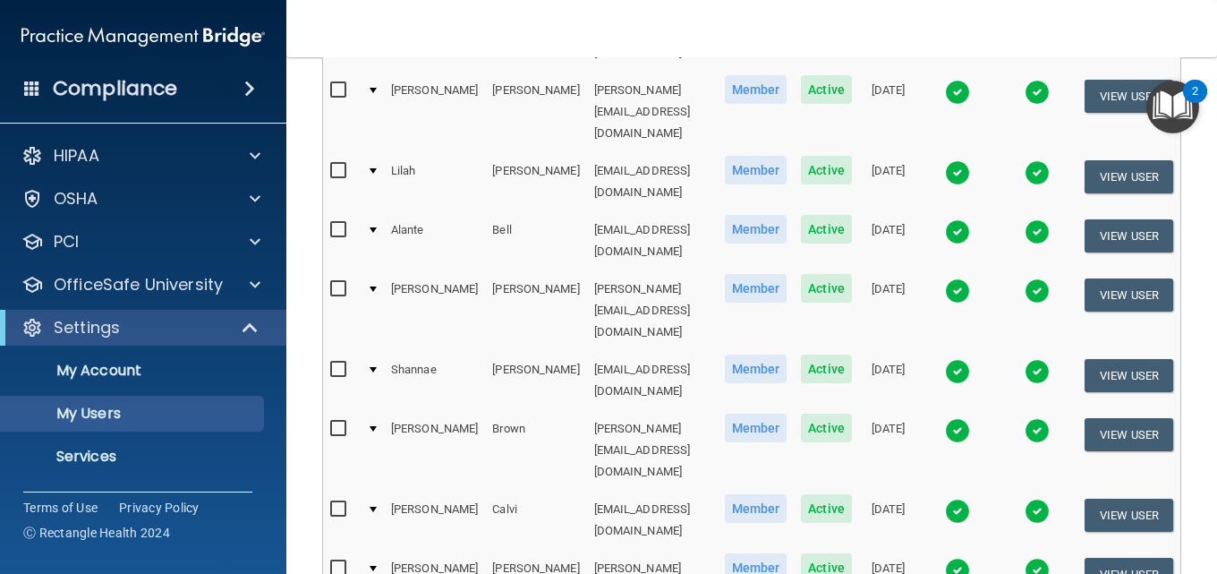
scroll to position [1023, 0]
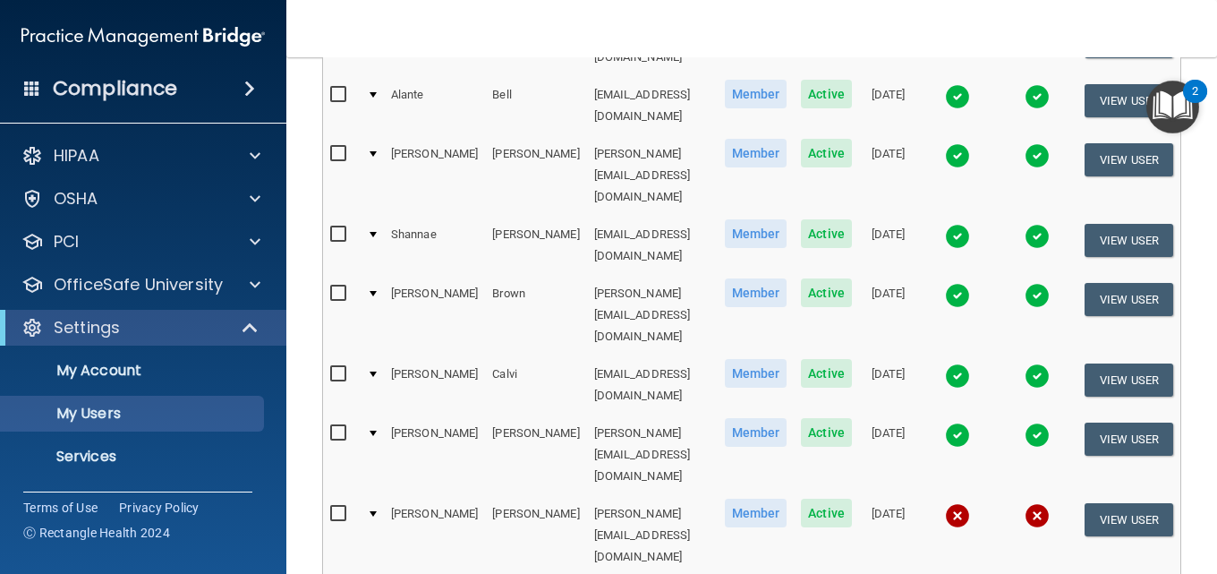
drag, startPoint x: 509, startPoint y: 383, endPoint x: 470, endPoint y: 489, distance: 112.7
click at [470, 489] on div "The following people have access to your PCIHIPAA Practice Portal Resend Invite…" at bounding box center [751, 61] width 859 height 1627
select select "90"
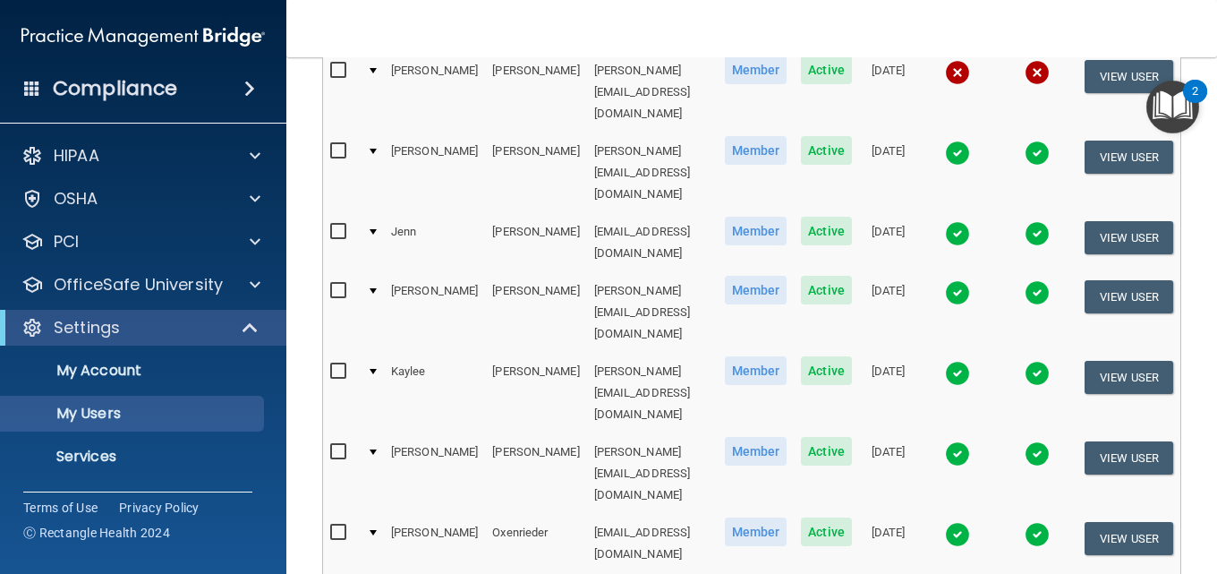
scroll to position [3861, 0]
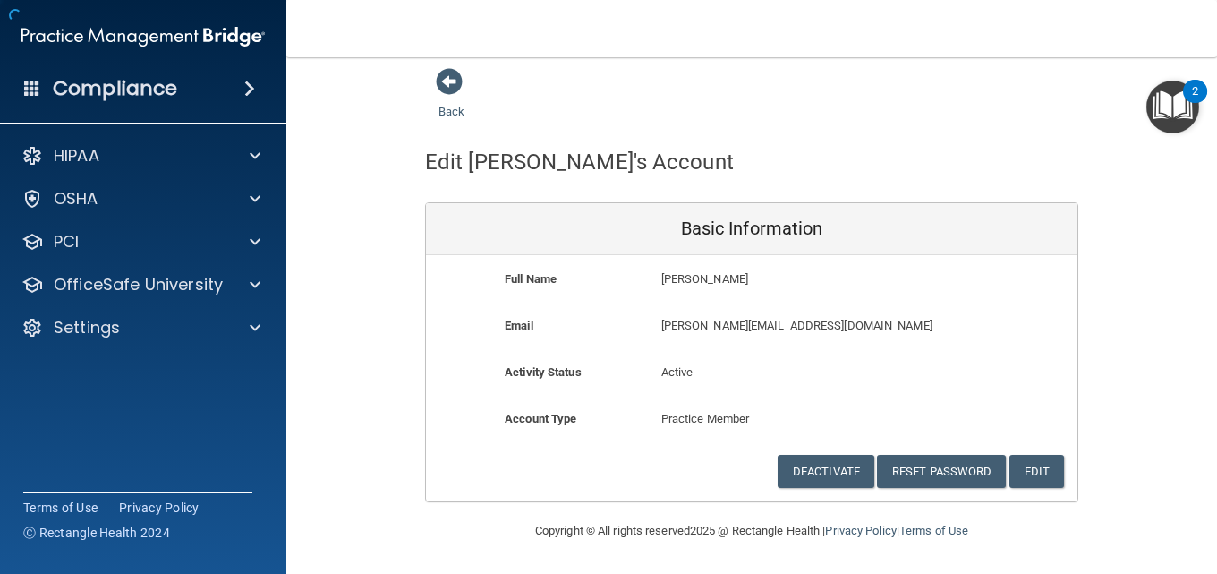
scroll to position [8, 0]
click at [958, 471] on button "Reset Password" at bounding box center [941, 471] width 129 height 33
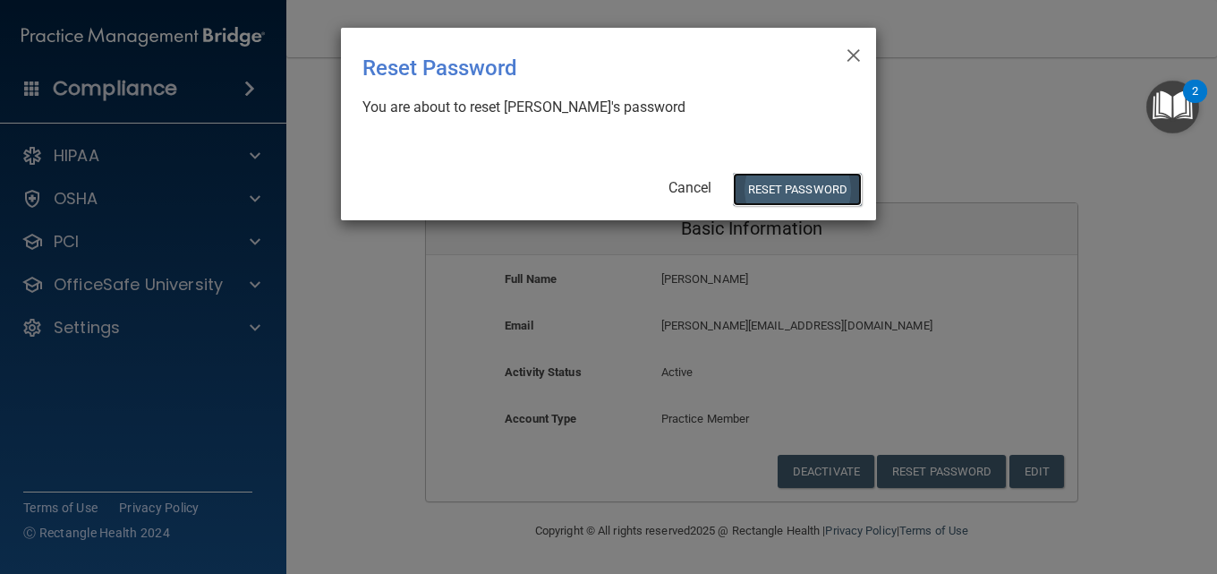
click at [811, 185] on button "Reset Password" at bounding box center [797, 189] width 129 height 33
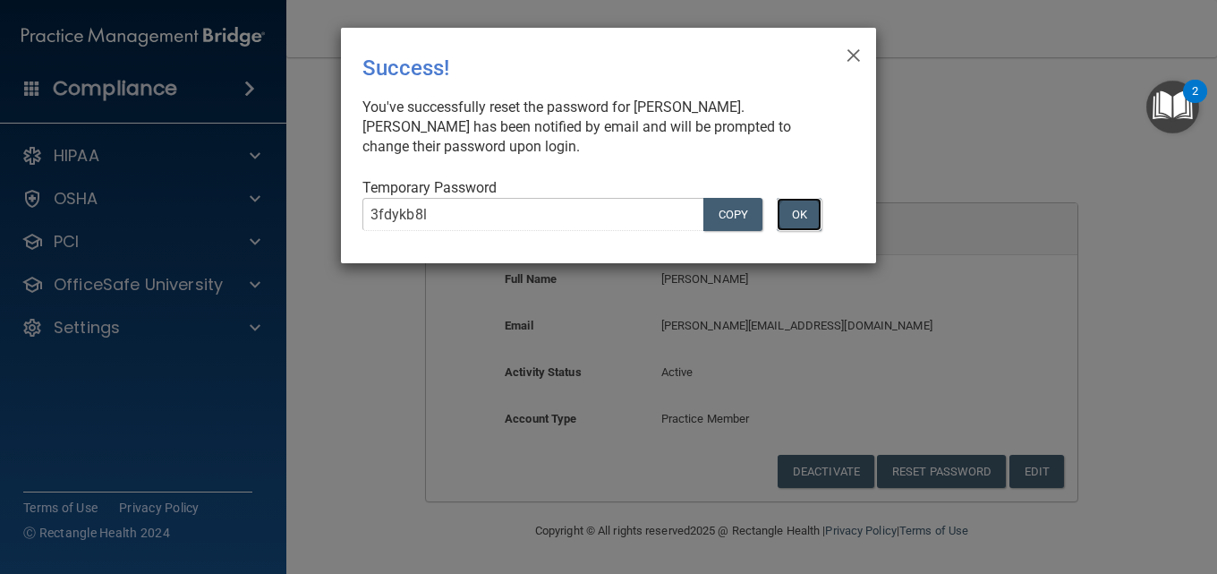
click at [801, 217] on button "OK" at bounding box center [799, 214] width 45 height 33
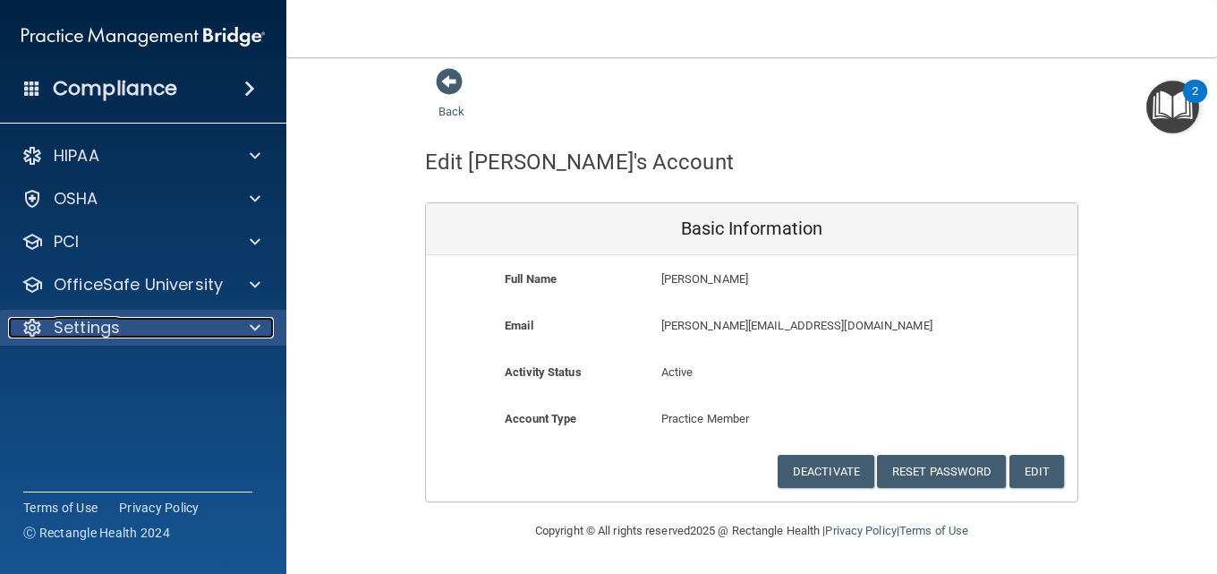
click at [234, 327] on div at bounding box center [252, 327] width 45 height 21
click at [162, 336] on div "Settings" at bounding box center [119, 327] width 222 height 21
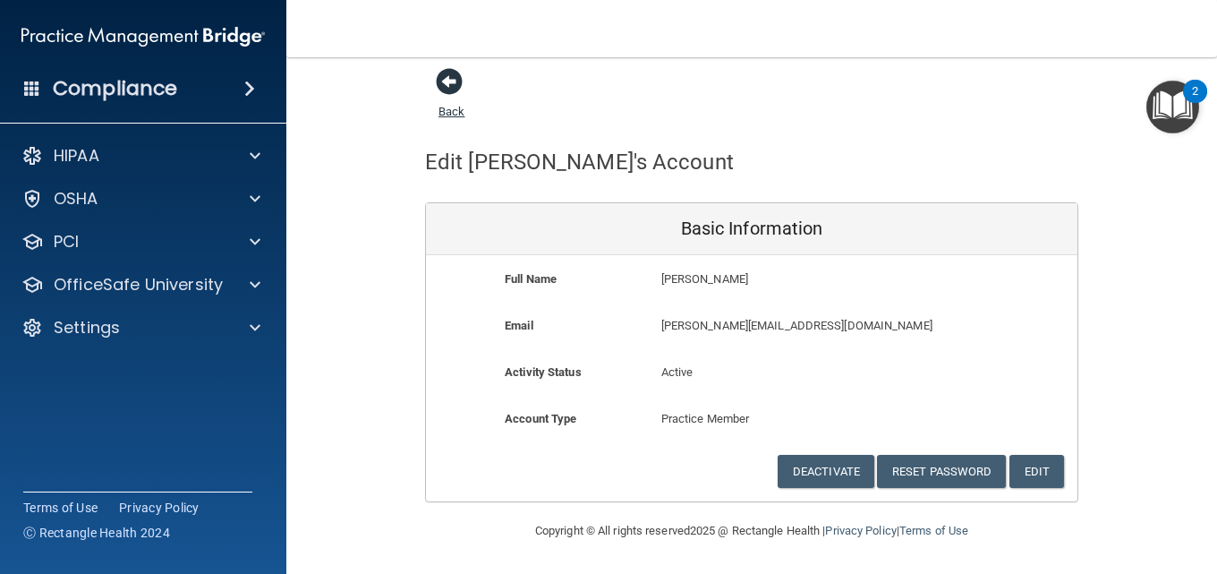
click at [441, 79] on span at bounding box center [449, 81] width 27 height 27
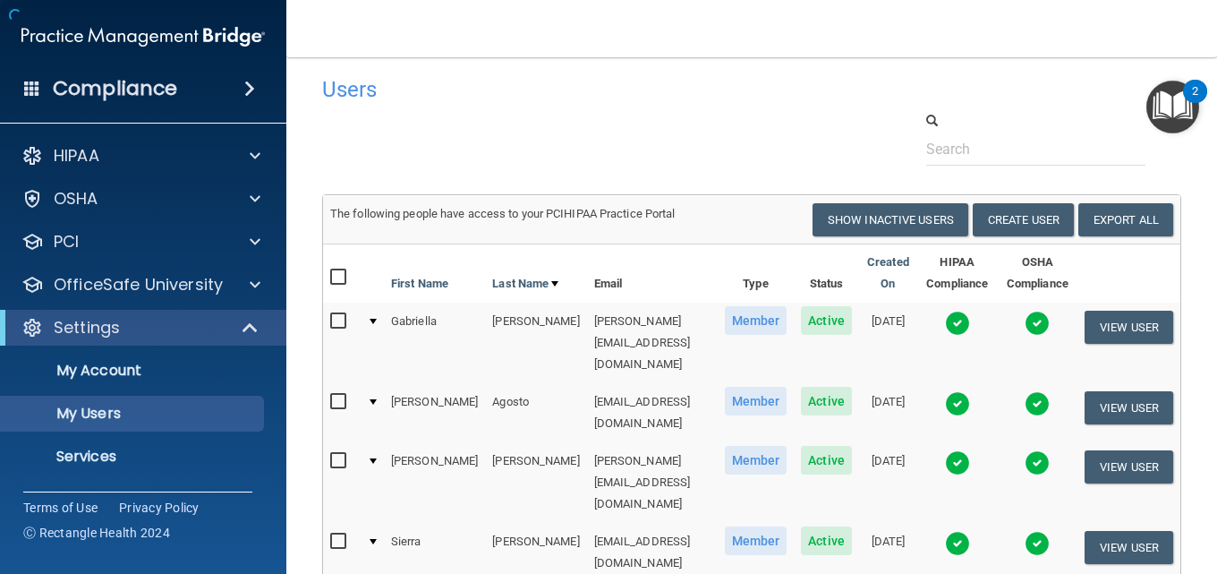
scroll to position [4398, 0]
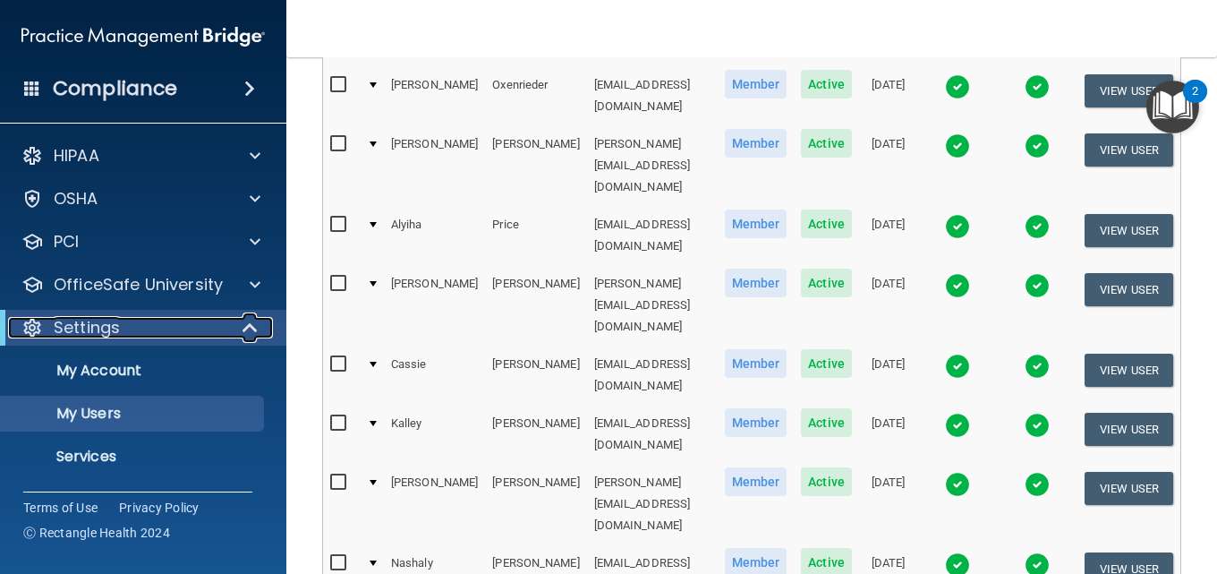
click at [244, 333] on span at bounding box center [251, 327] width 15 height 21
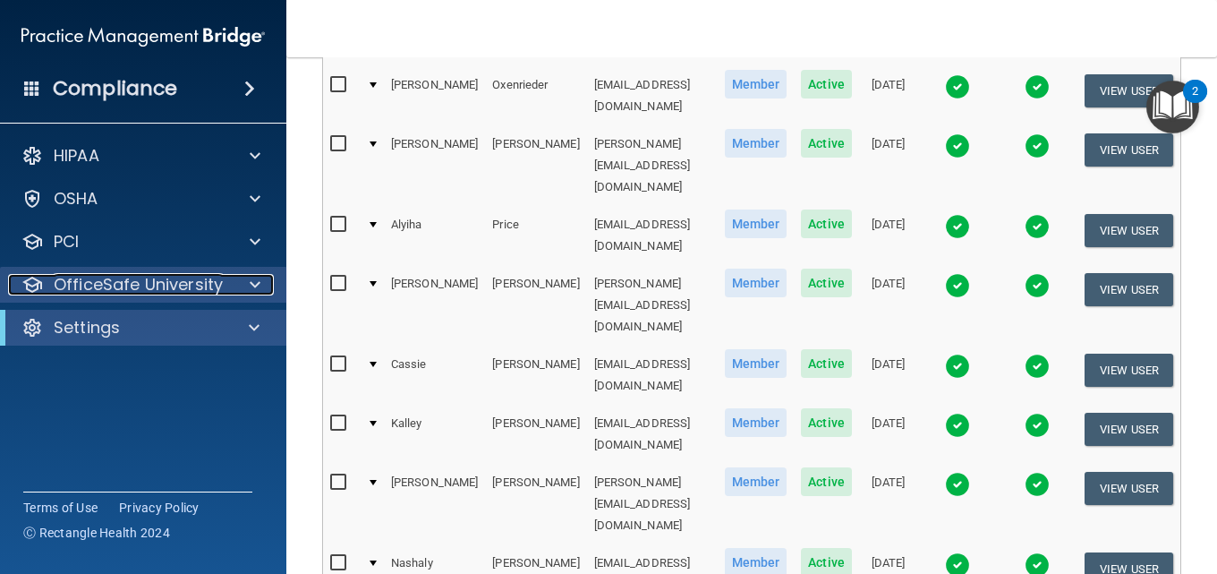
click at [235, 284] on div at bounding box center [252, 284] width 45 height 21
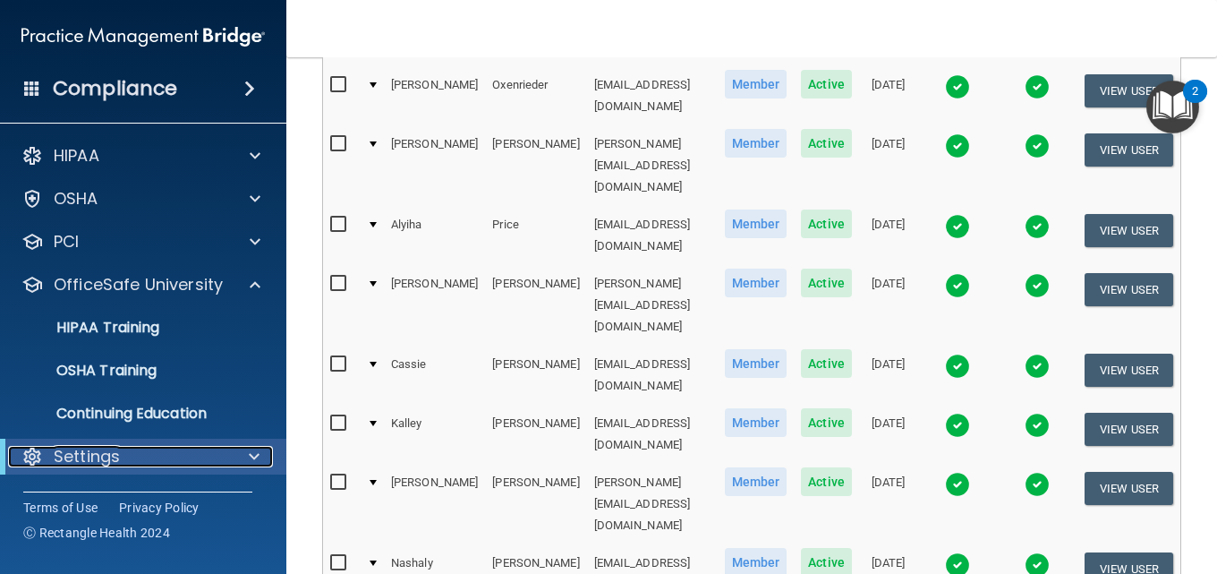
click at [240, 462] on div at bounding box center [251, 456] width 44 height 21
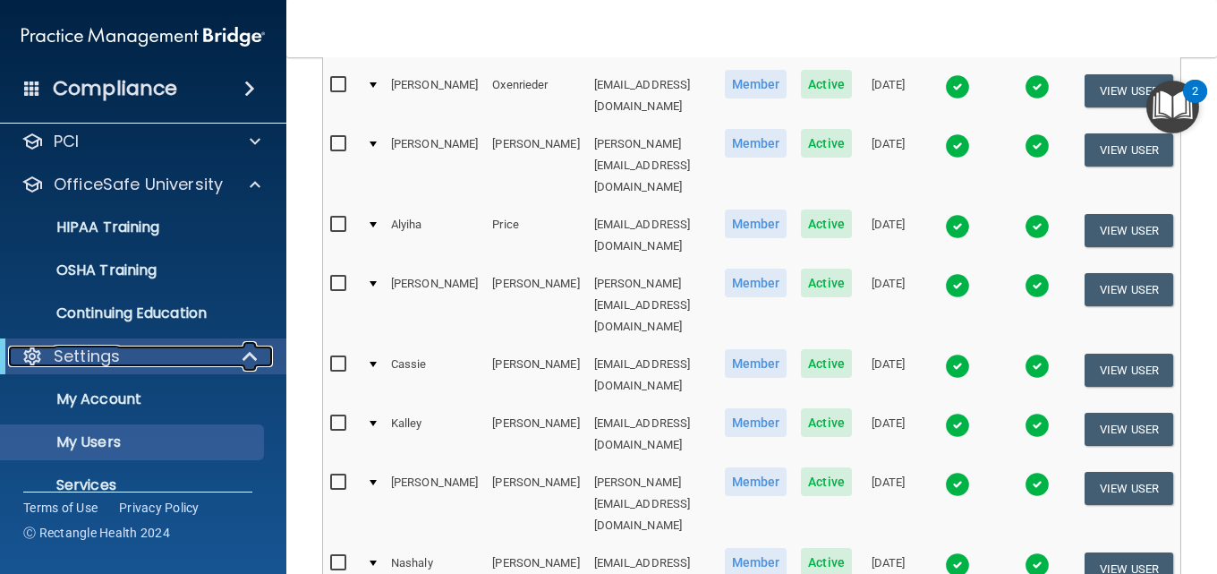
scroll to position [169, 0]
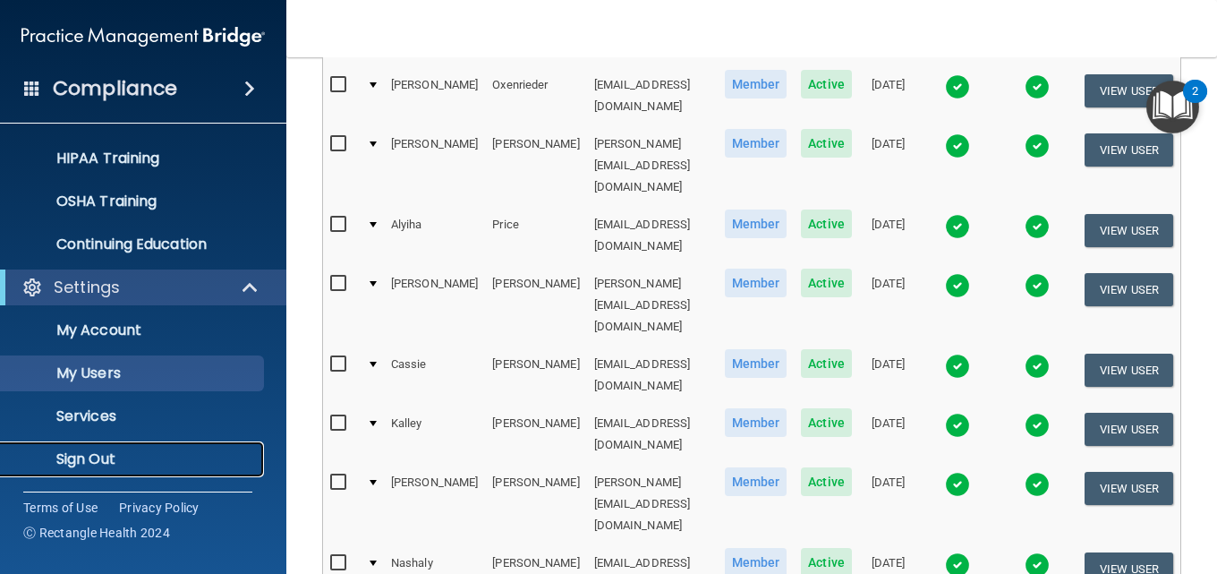
click at [154, 446] on link "Sign Out" at bounding box center [123, 459] width 282 height 36
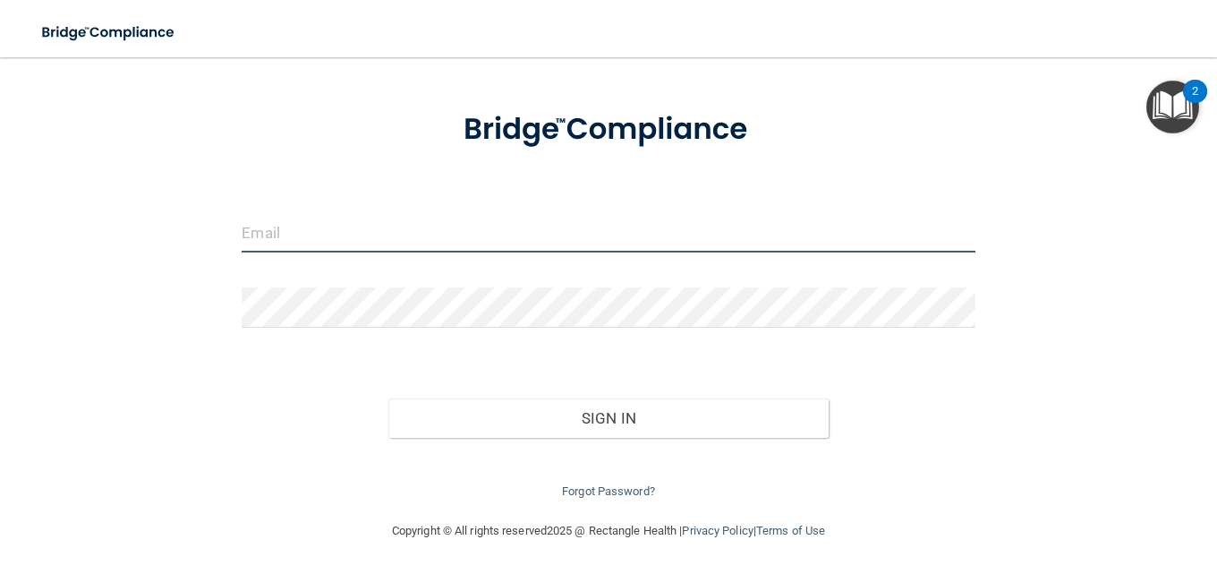
type input "[PERSON_NAME][EMAIL_ADDRESS][DOMAIN_NAME]"
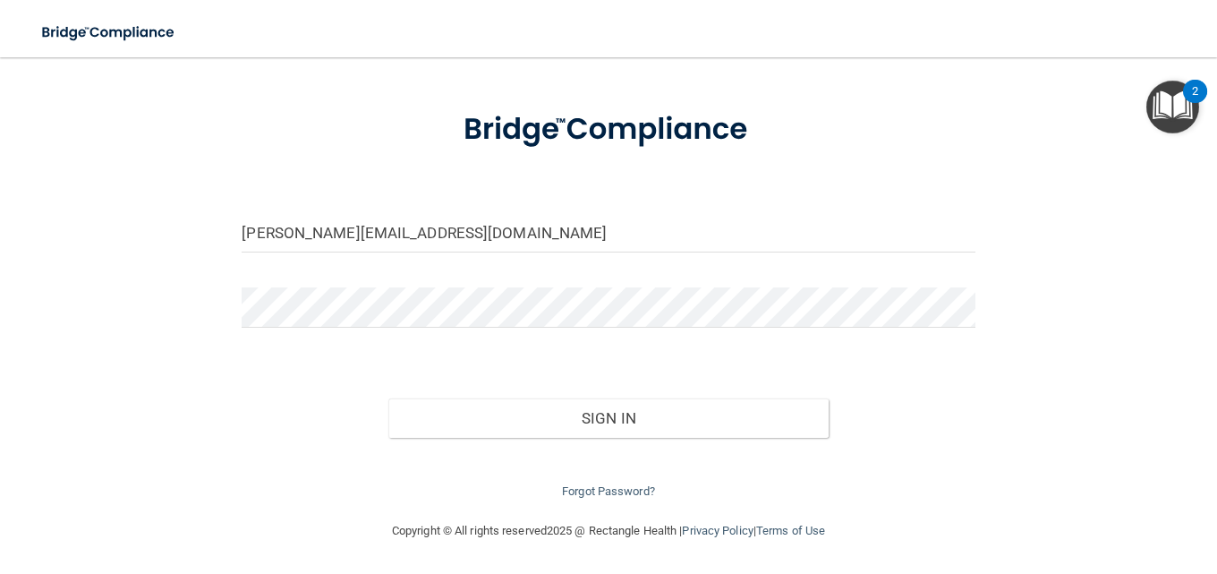
scroll to position [73, 0]
